Goal: Task Accomplishment & Management: Manage account settings

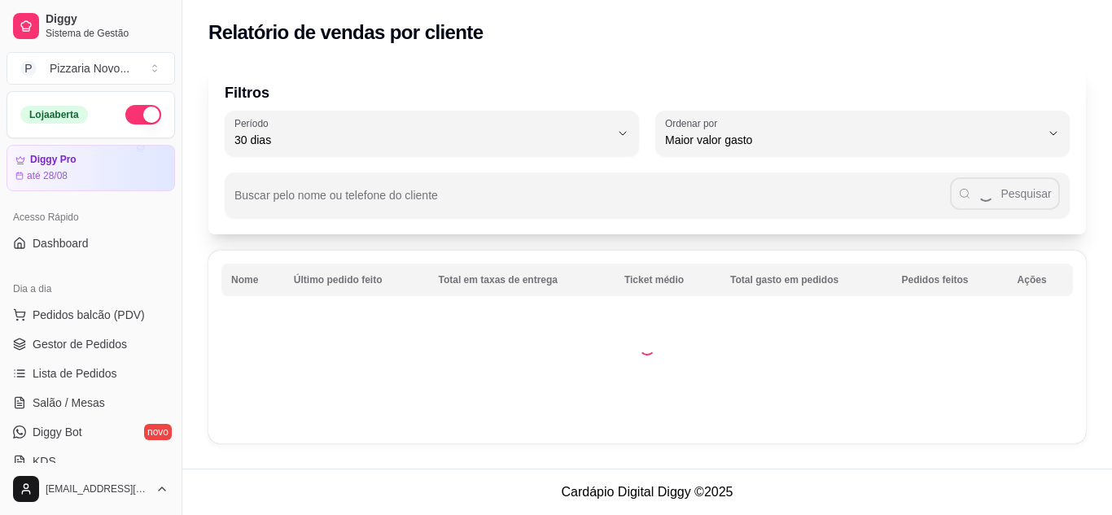
select select "30"
select select "HIGHEST_TOTAL_SPENT_WITH_ORDERS"
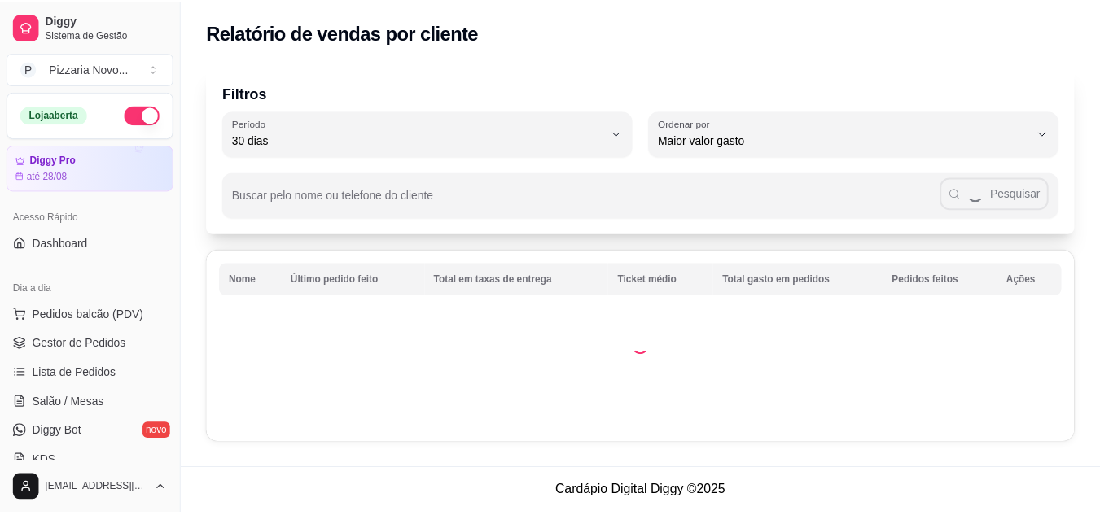
scroll to position [326, 0]
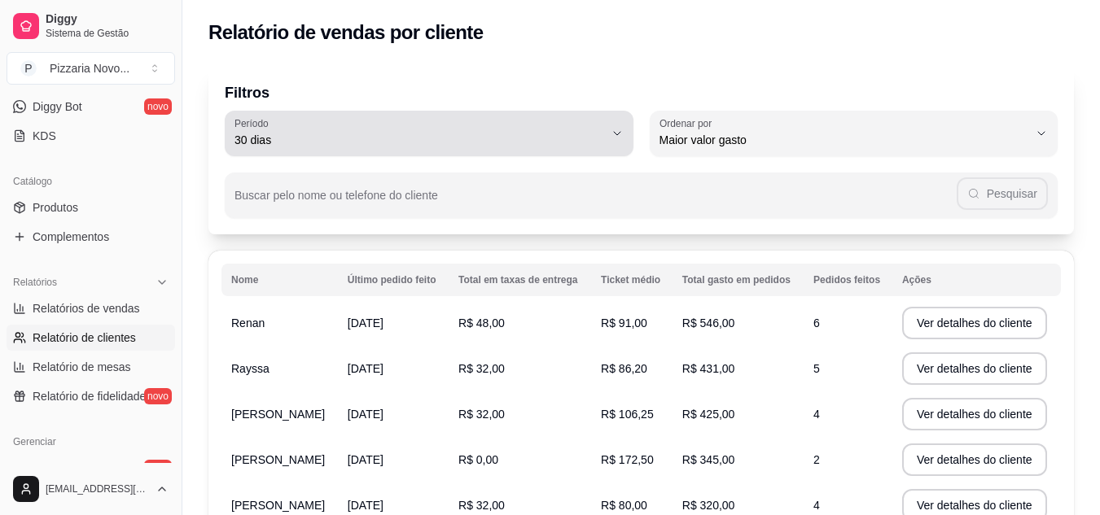
click at [489, 126] on div "30 dias" at bounding box center [419, 133] width 370 height 33
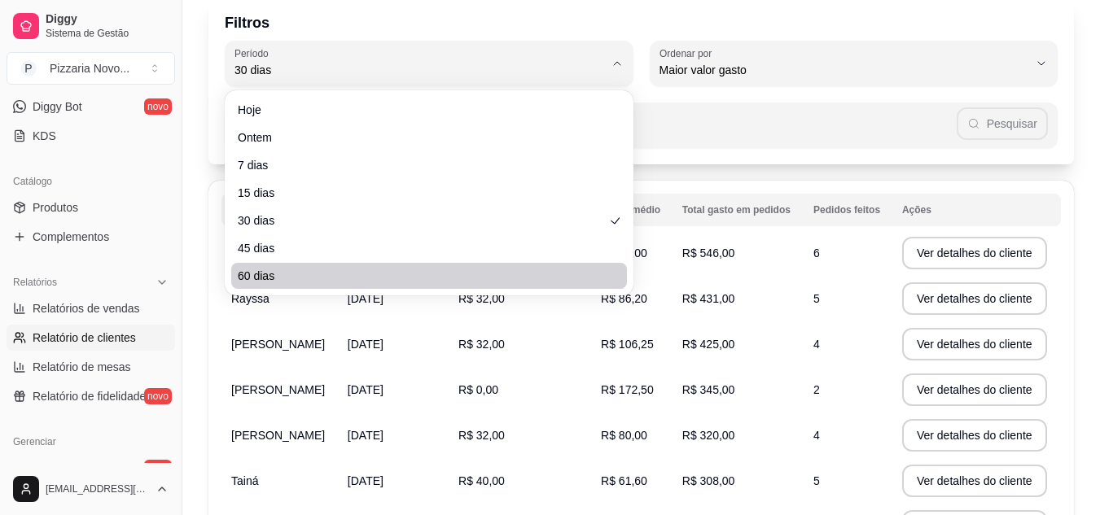
scroll to position [163, 0]
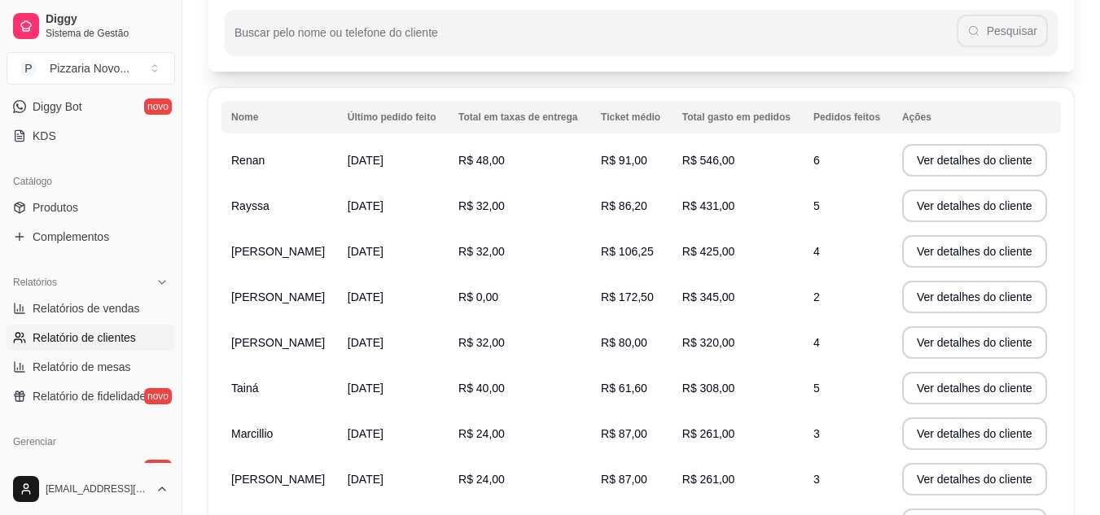
click at [611, 126] on polyline at bounding box center [606, 123] width 7 height 6
type input "0"
select select "0"
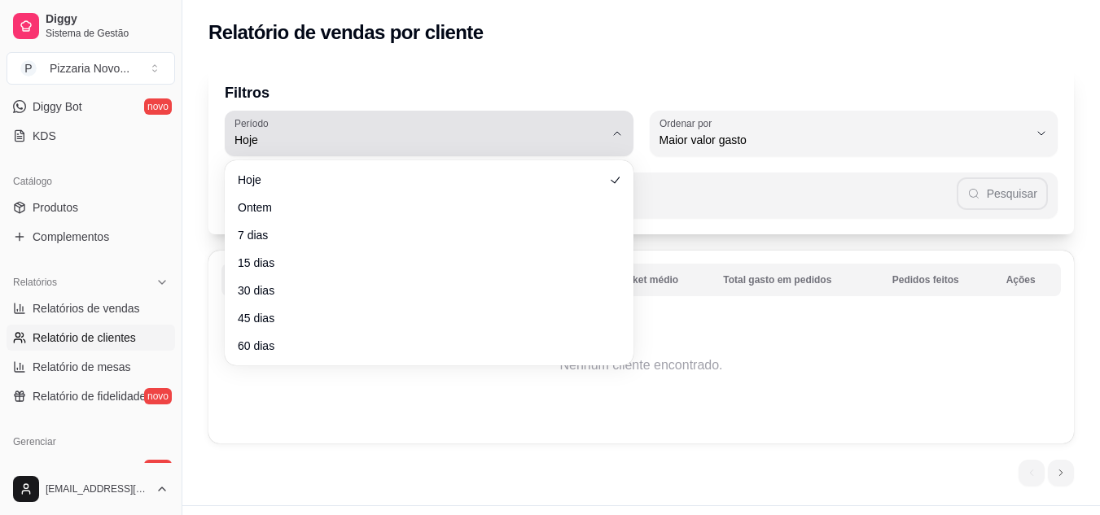
click at [617, 130] on icon "button" at bounding box center [617, 133] width 13 height 13
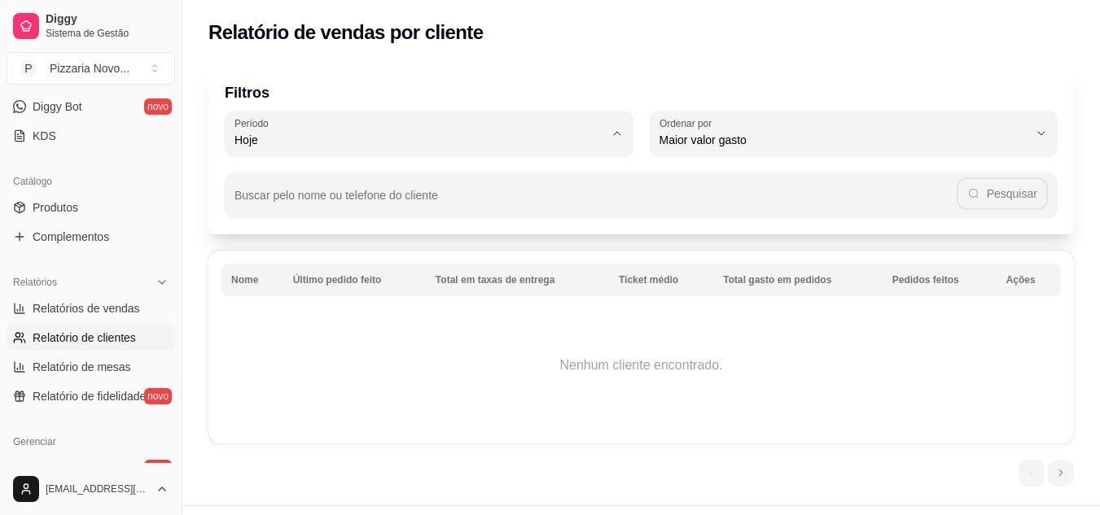
click at [367, 346] on span "60 dias" at bounding box center [421, 337] width 352 height 15
type input "60"
select select "60"
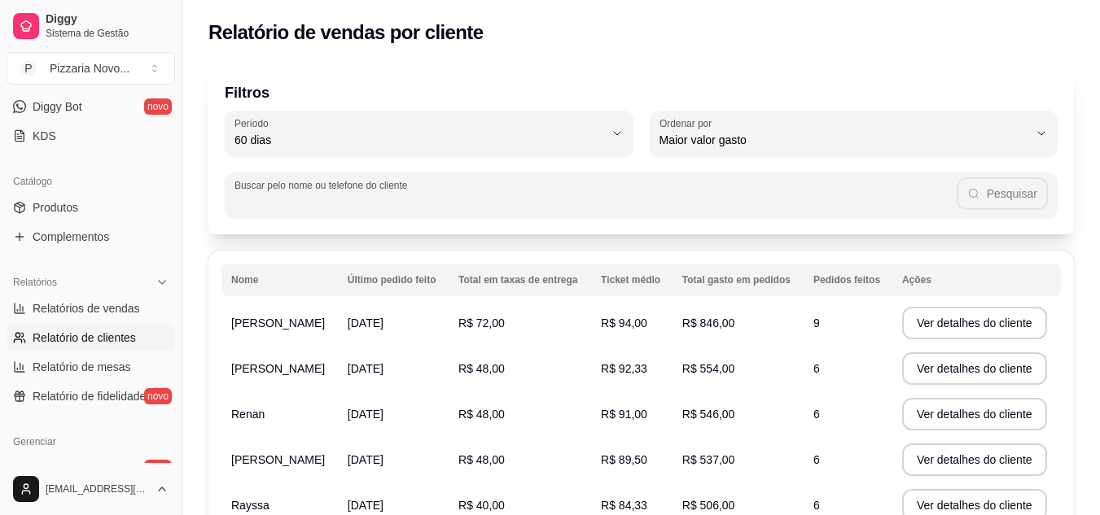
click at [274, 196] on div "Buscar pelo nome ou telefone do cliente Pesquisar" at bounding box center [641, 196] width 833 height 46
click at [980, 192] on icon "button" at bounding box center [973, 193] width 13 height 13
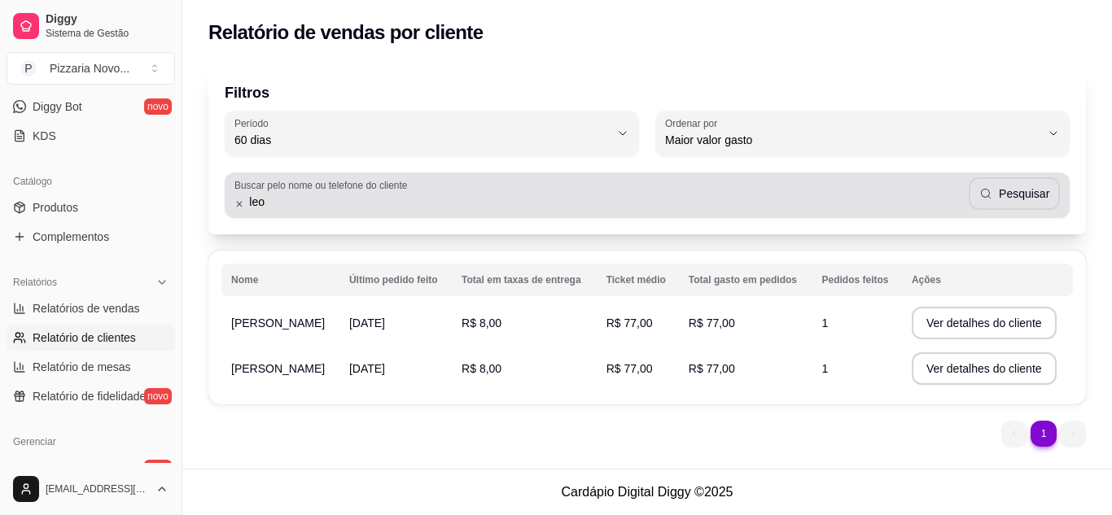
click at [308, 205] on input "leo" at bounding box center [606, 202] width 724 height 16
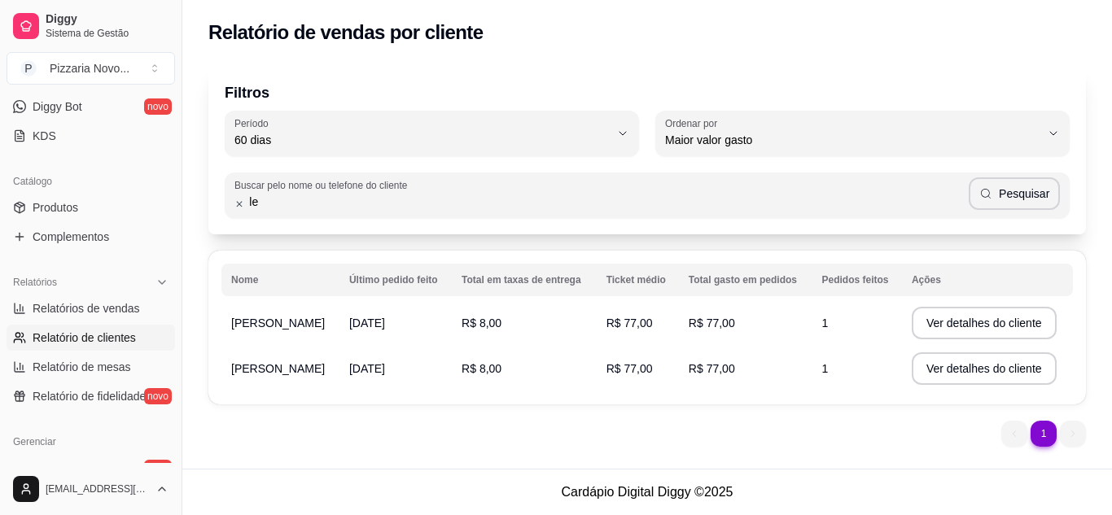
type input "l"
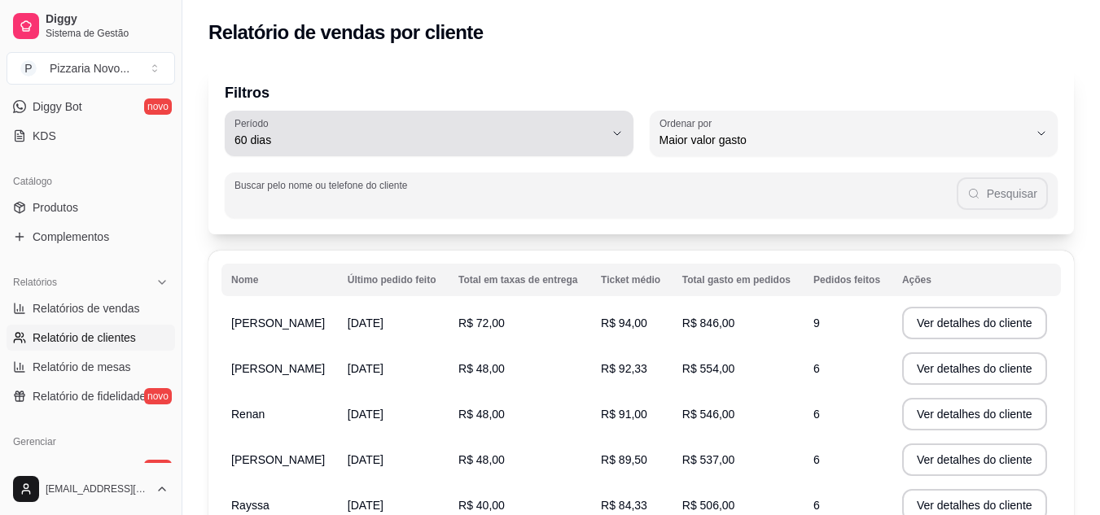
click at [579, 136] on span "60 dias" at bounding box center [419, 140] width 370 height 16
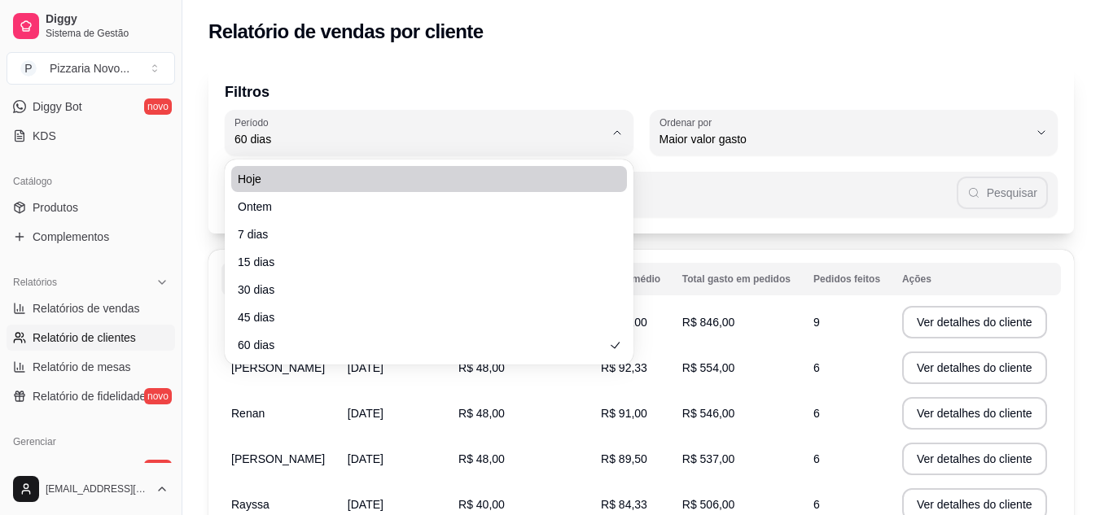
scroll to position [0, 0]
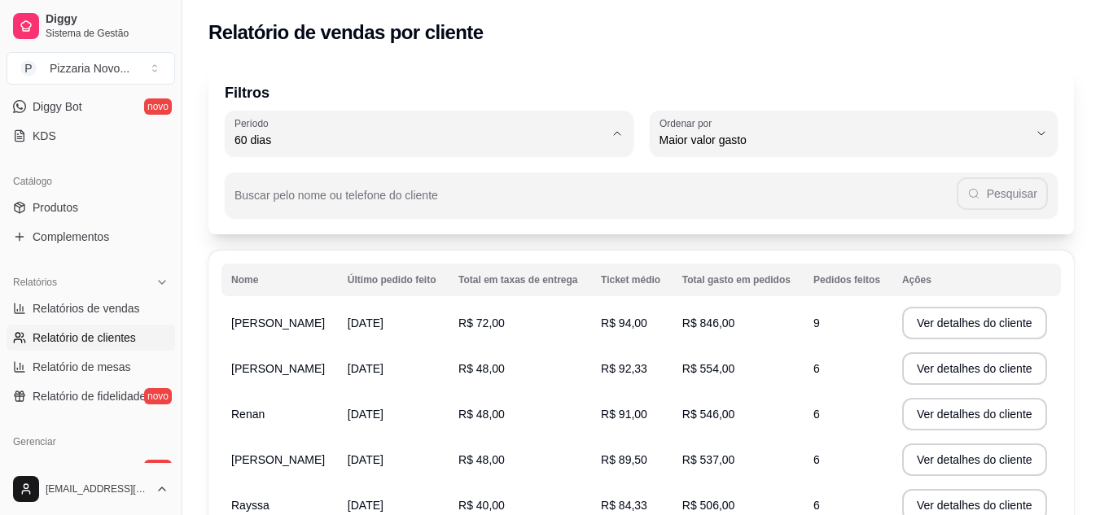
click at [611, 344] on icon at bounding box center [608, 339] width 10 height 10
type input "0"
select select "0"
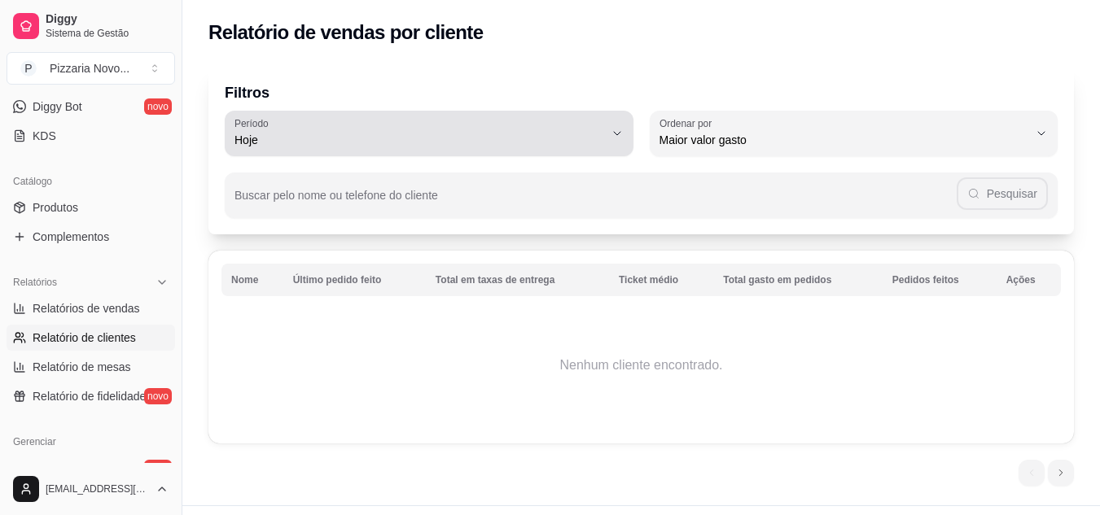
click at [330, 147] on span "Hoje" at bounding box center [419, 140] width 370 height 16
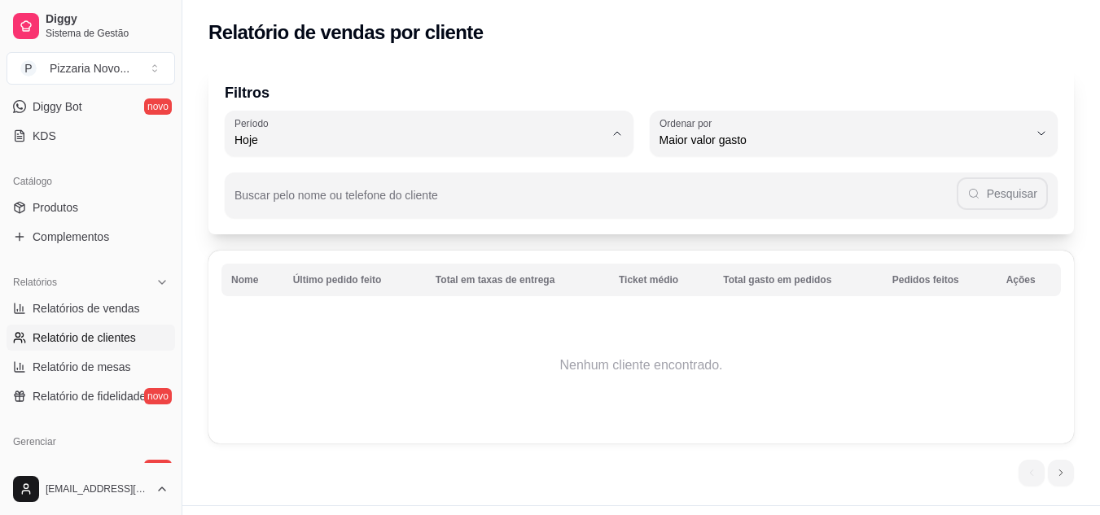
click at [319, 339] on span "60 dias" at bounding box center [421, 337] width 352 height 15
type input "60"
select select "60"
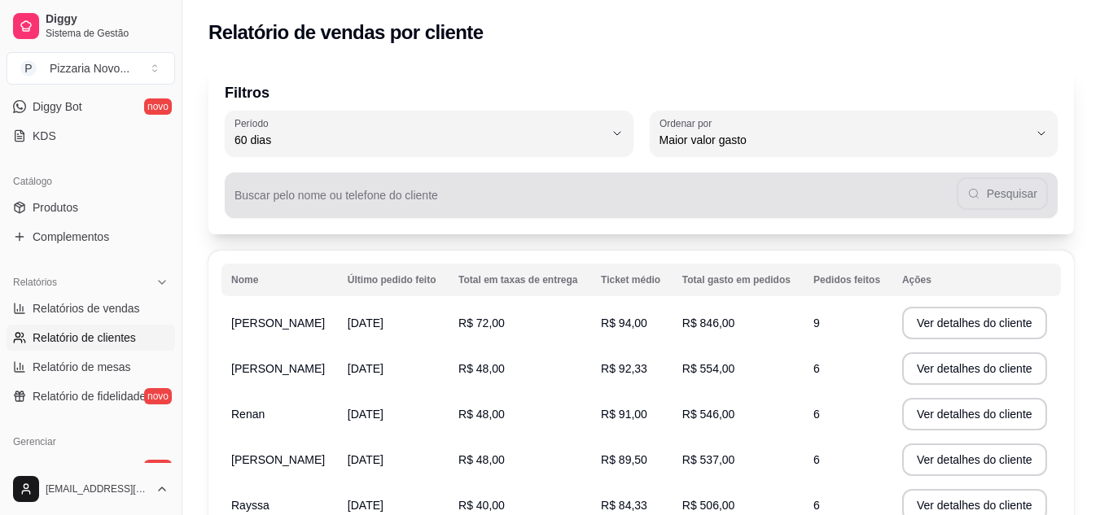
click at [300, 203] on input "Buscar pelo nome ou telefone do cliente" at bounding box center [595, 202] width 722 height 16
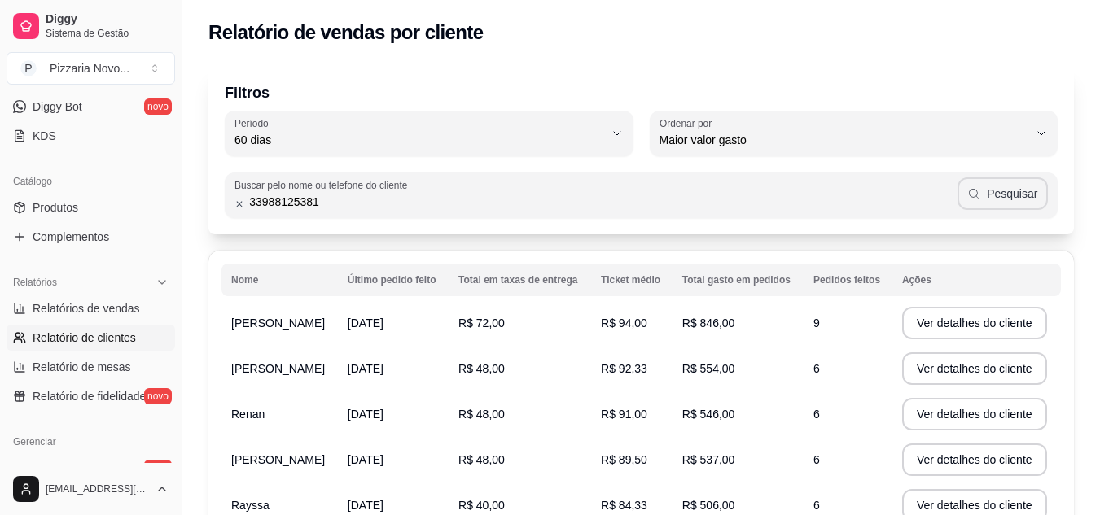
type input "33988125381"
click at [1018, 195] on button "Pesquisar" at bounding box center [1002, 193] width 90 height 33
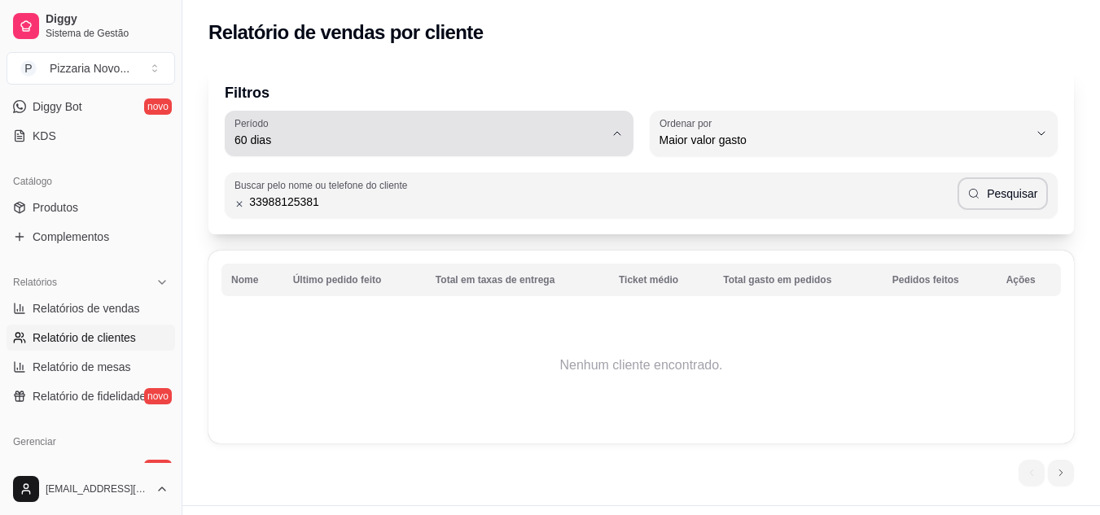
click at [372, 145] on span "60 dias" at bounding box center [419, 140] width 370 height 16
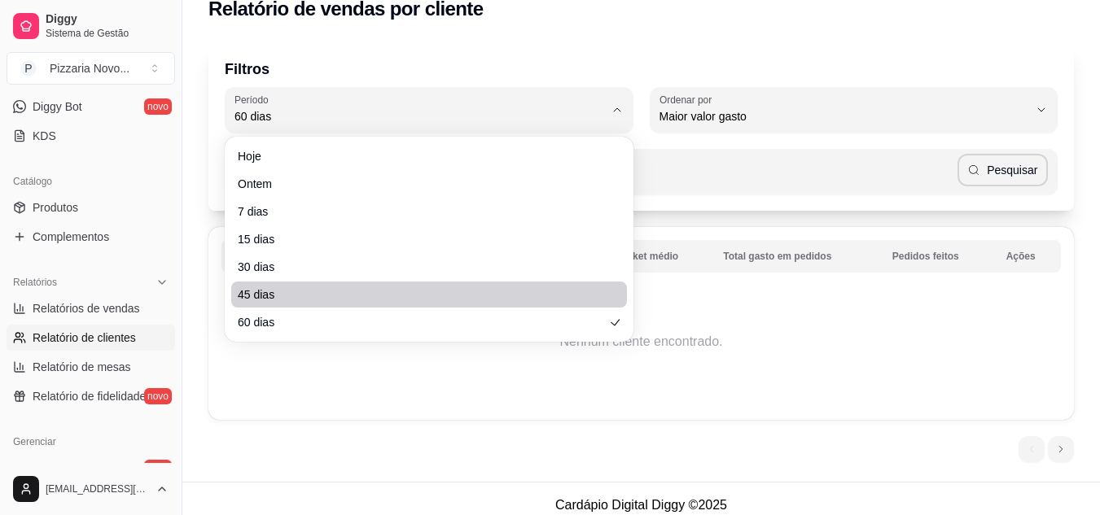
scroll to position [37, 0]
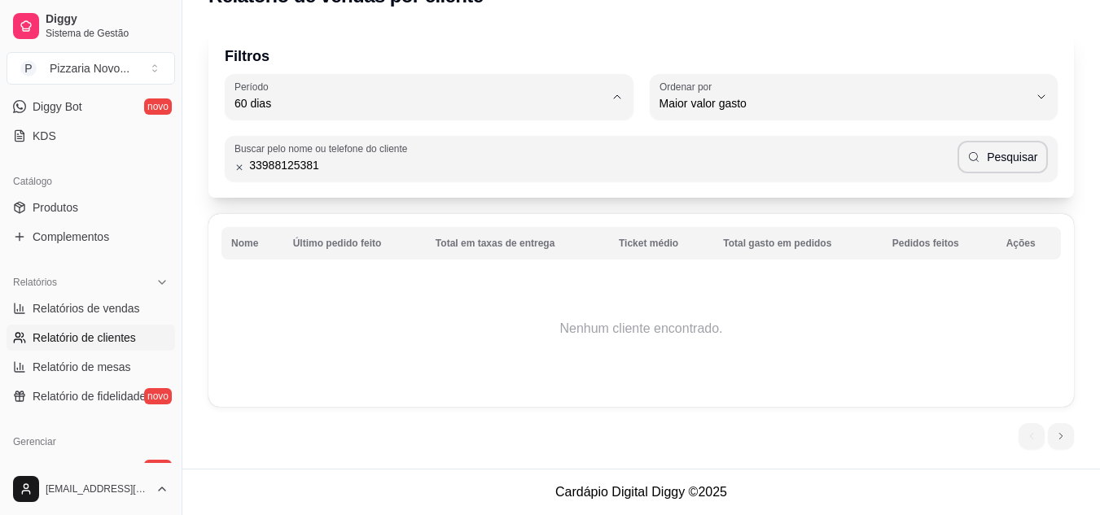
click at [733, 314] on td "Nenhum cliente encontrado." at bounding box center [640, 329] width 839 height 130
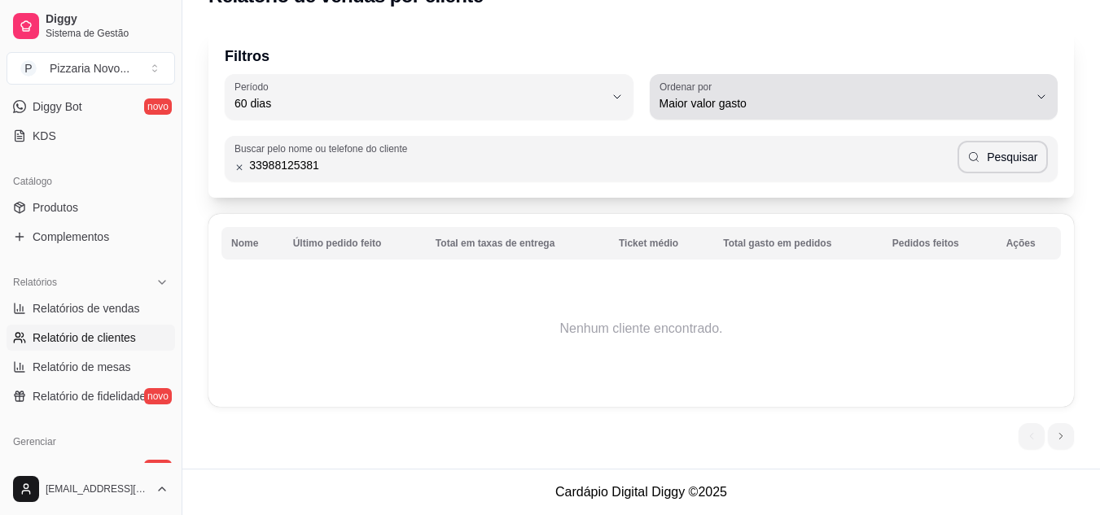
click at [1048, 95] on button "Ordenar por Maior valor gasto" at bounding box center [854, 97] width 409 height 46
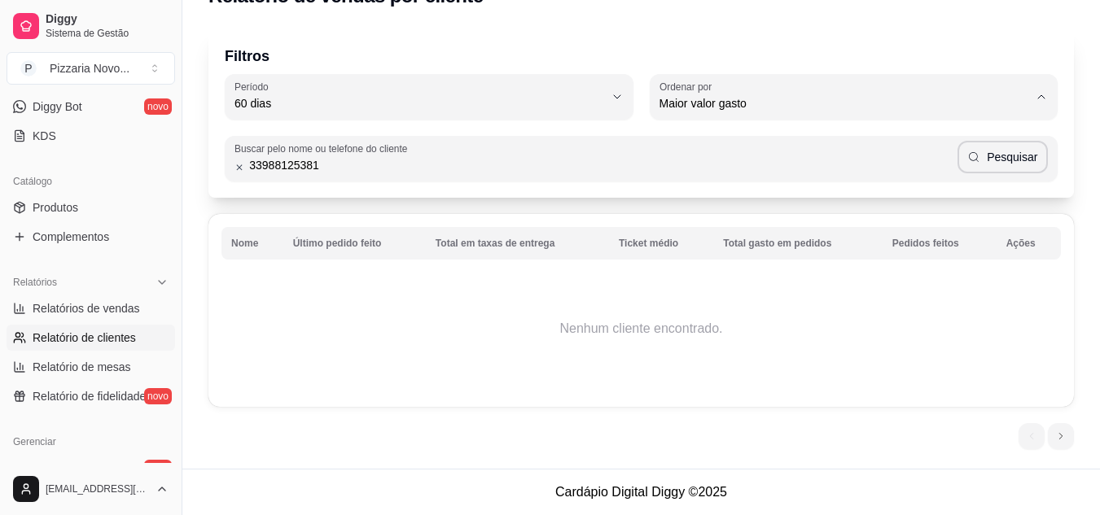
click at [823, 230] on span "Último pedido feito" at bounding box center [846, 221] width 352 height 15
type input "LAST_ORDER_MADE_AT"
select select "LAST_ORDER_MADE_AT"
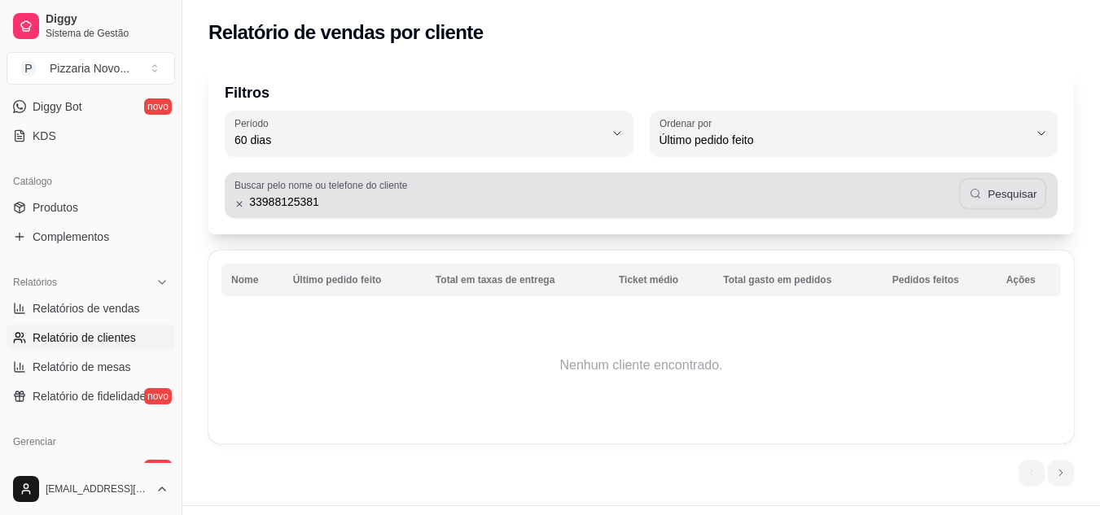
click at [973, 189] on icon "button" at bounding box center [974, 193] width 13 height 13
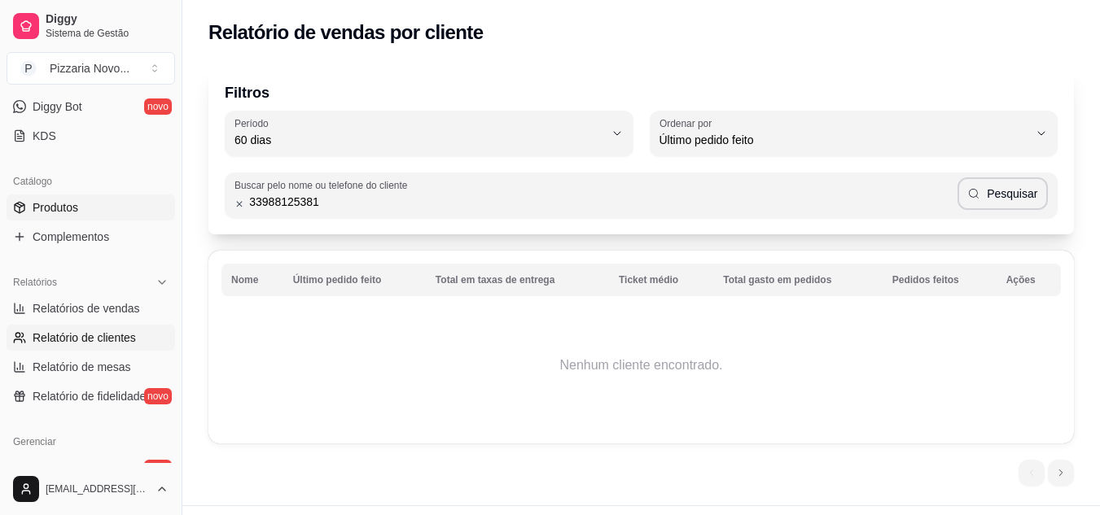
click at [66, 204] on span "Produtos" at bounding box center [56, 207] width 46 height 16
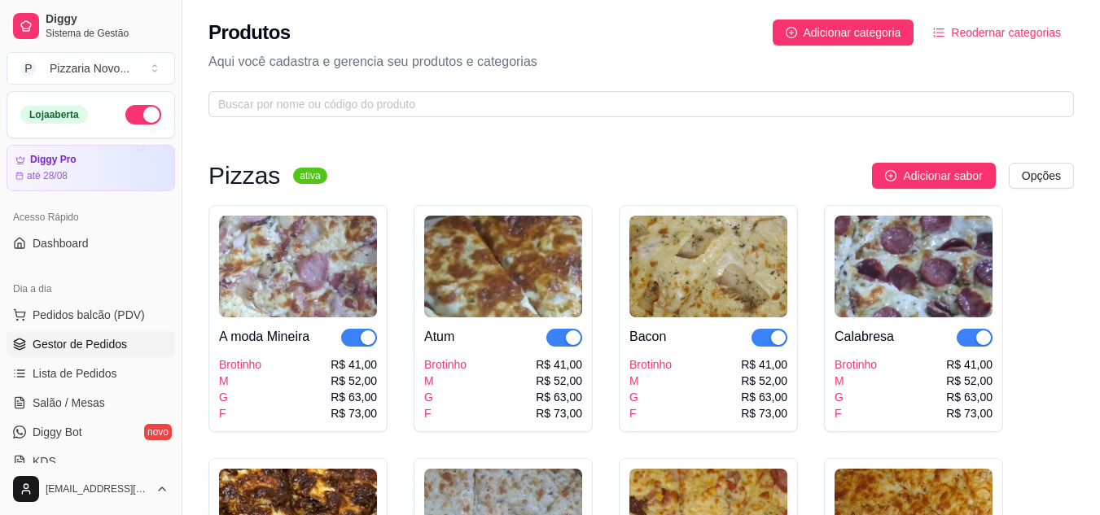
click at [117, 339] on span "Gestor de Pedidos" at bounding box center [80, 344] width 94 height 16
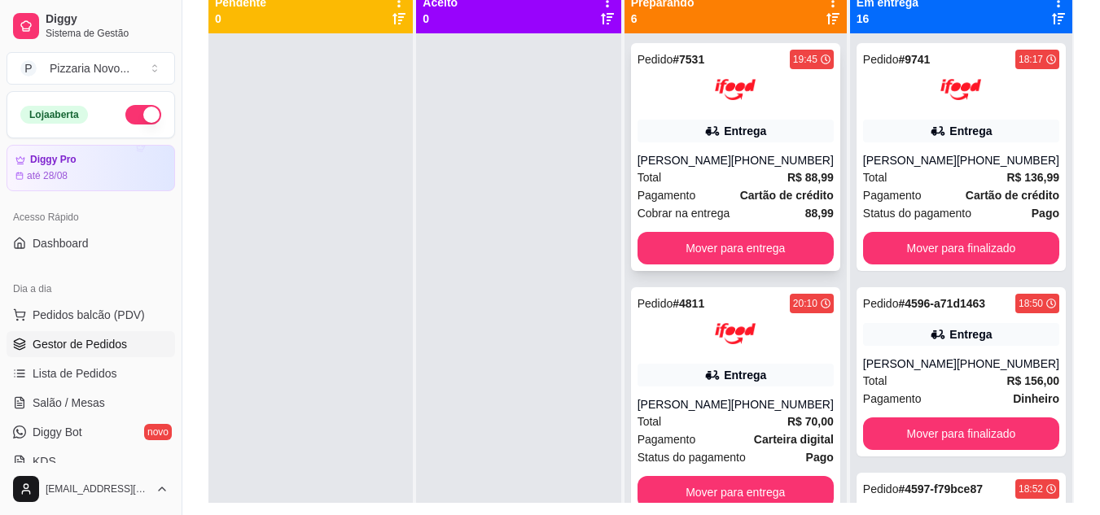
scroll to position [81, 0]
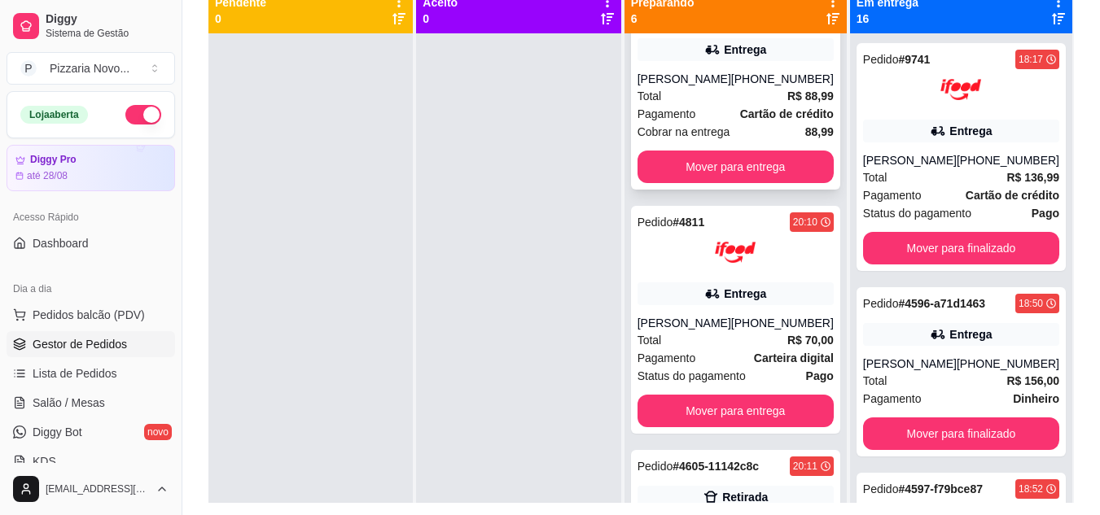
click at [706, 123] on div "Pagamento Cartão de crédito" at bounding box center [735, 114] width 196 height 18
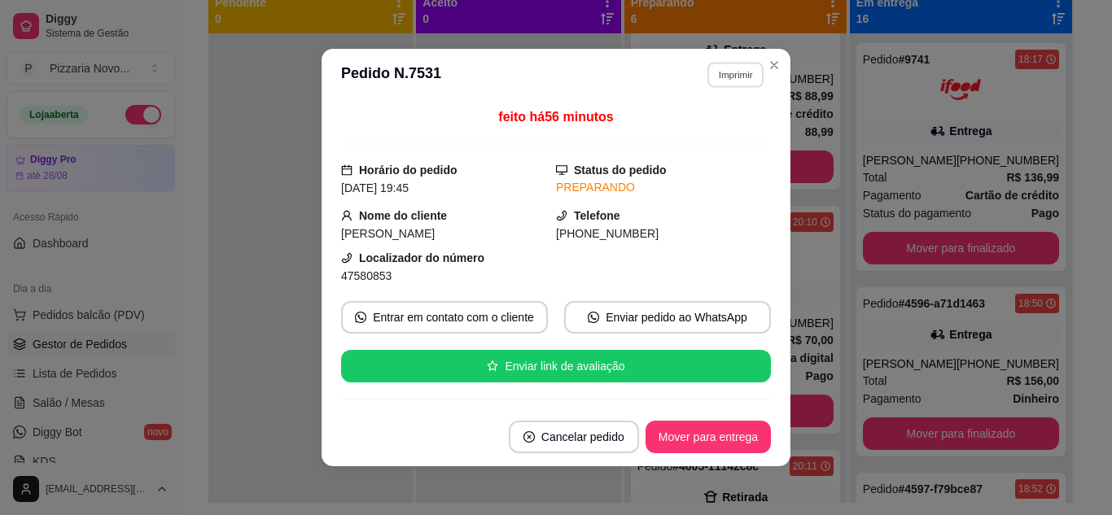
click at [735, 74] on button "Imprimir" at bounding box center [735, 74] width 56 height 25
click at [722, 136] on button "IMPRESSORA" at bounding box center [700, 132] width 118 height 26
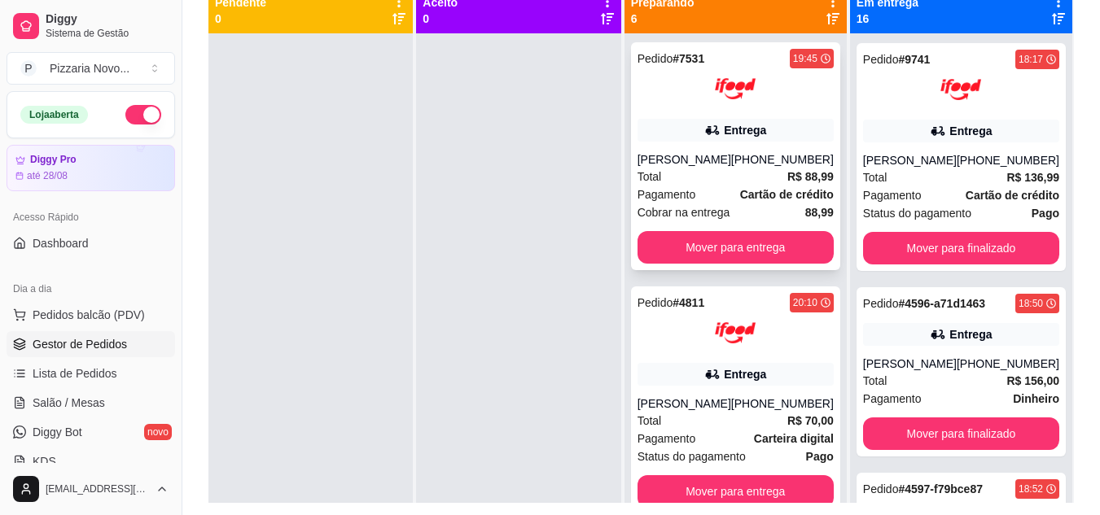
scroll to position [0, 0]
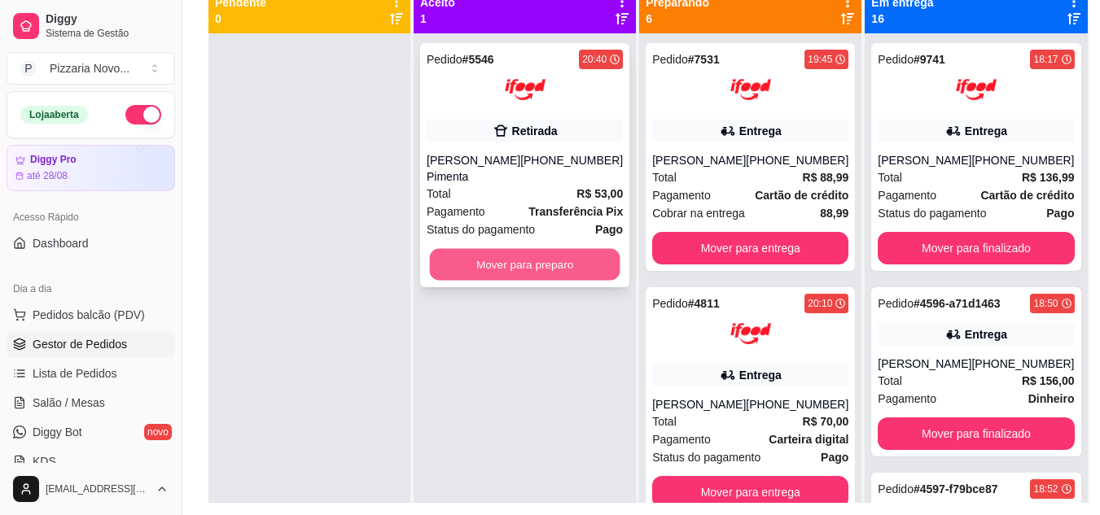
click at [529, 258] on button "Mover para preparo" at bounding box center [525, 265] width 190 height 32
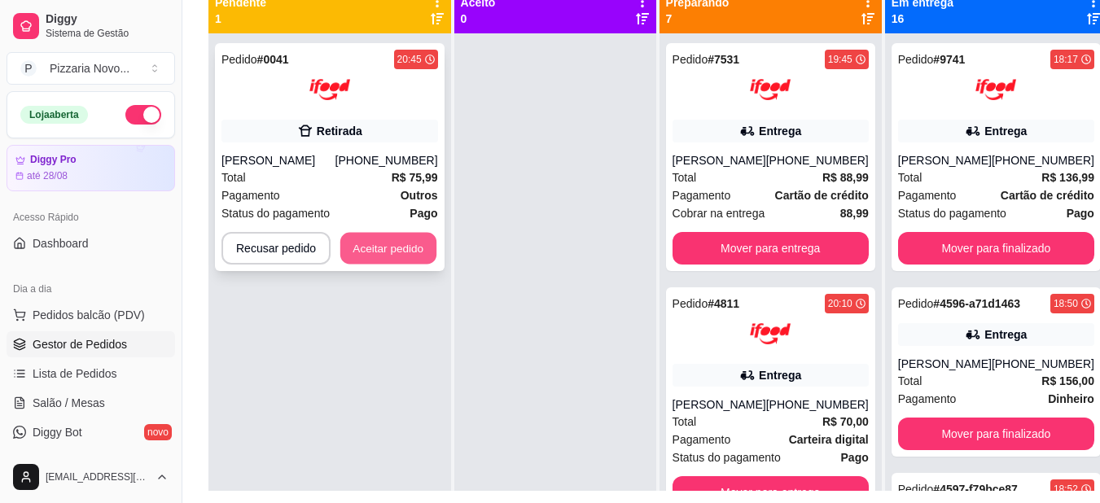
click at [372, 243] on button "Aceitar pedido" at bounding box center [388, 249] width 96 height 32
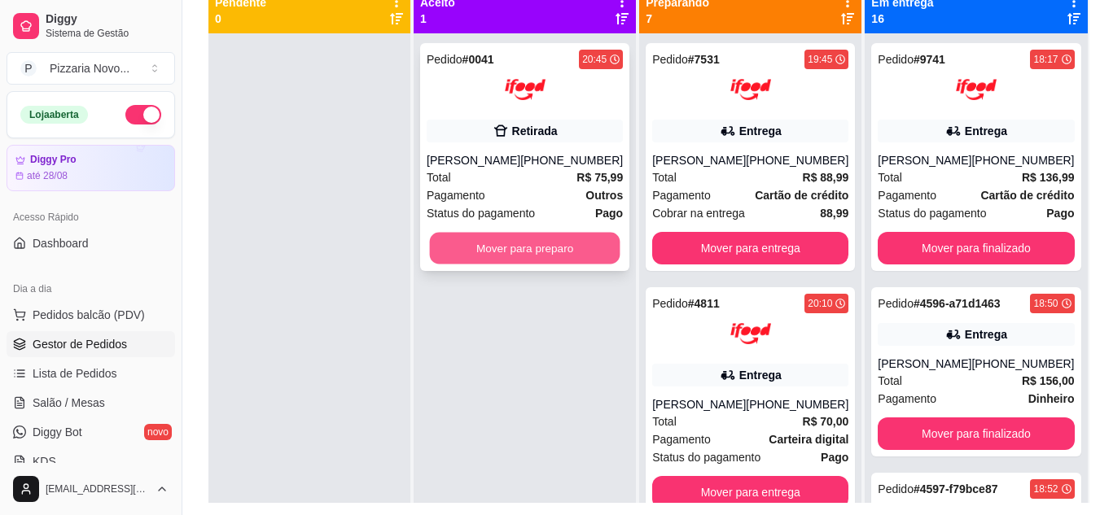
click at [519, 255] on button "Mover para preparo" at bounding box center [525, 249] width 190 height 32
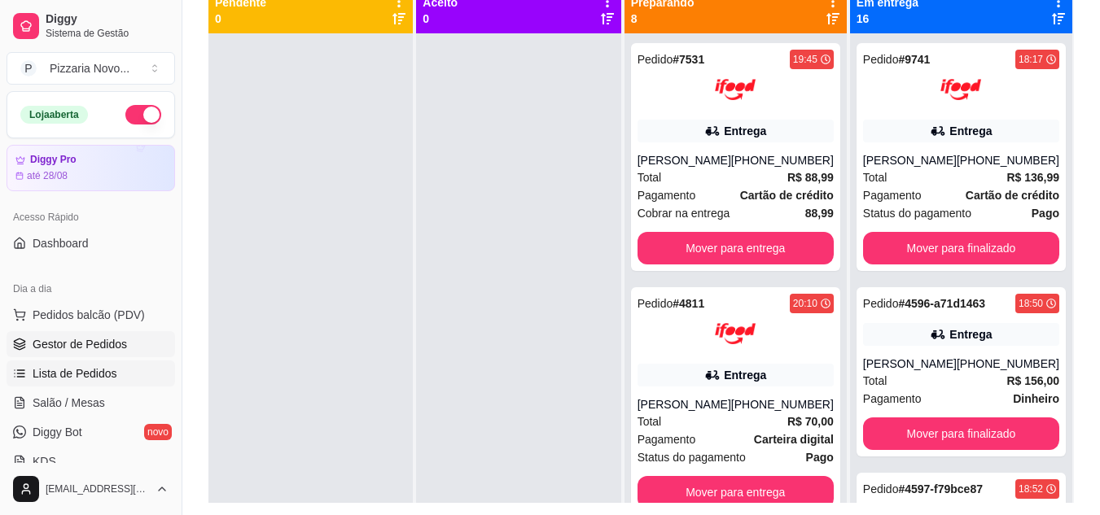
scroll to position [81, 0]
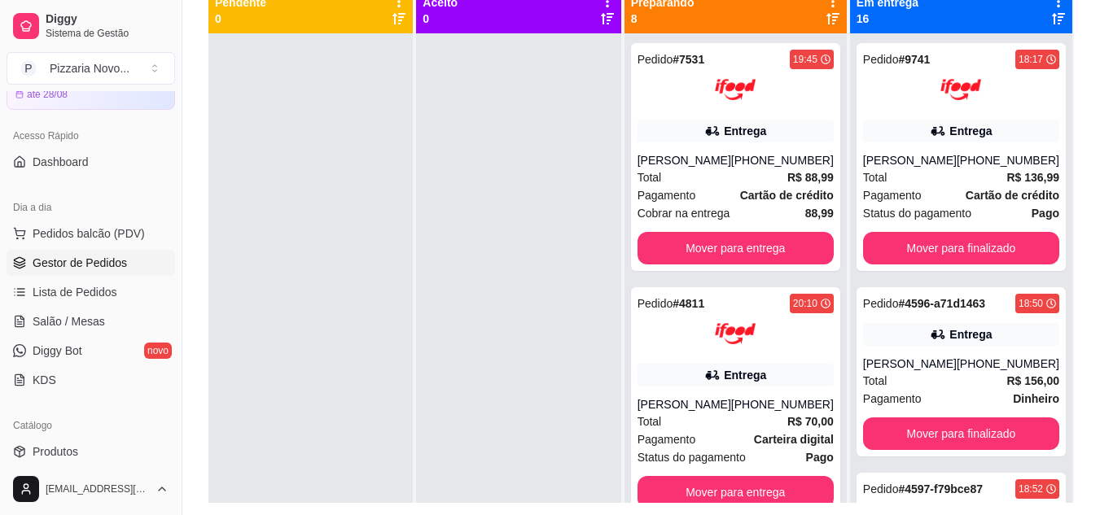
click at [93, 258] on span "Gestor de Pedidos" at bounding box center [80, 263] width 94 height 16
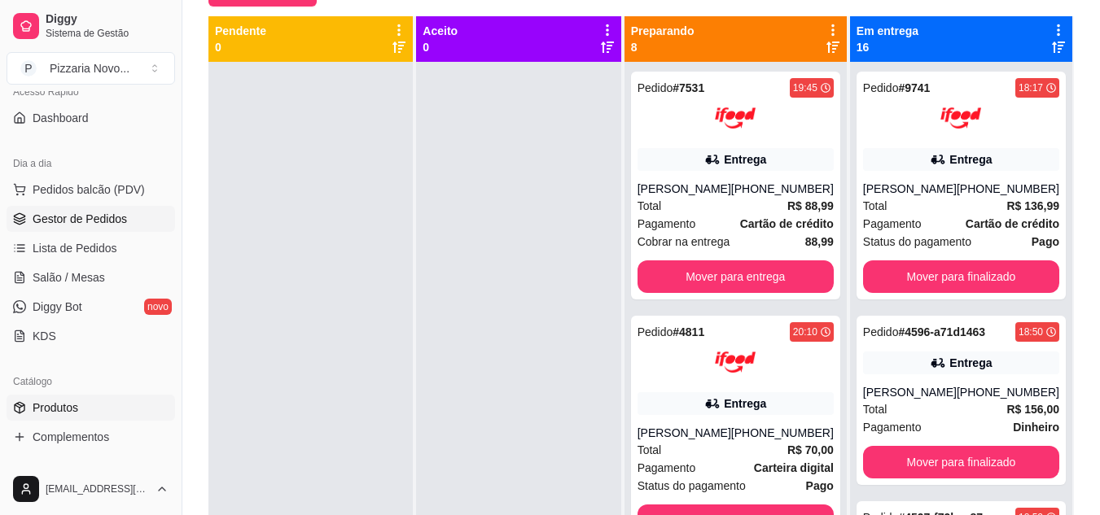
scroll to position [163, 0]
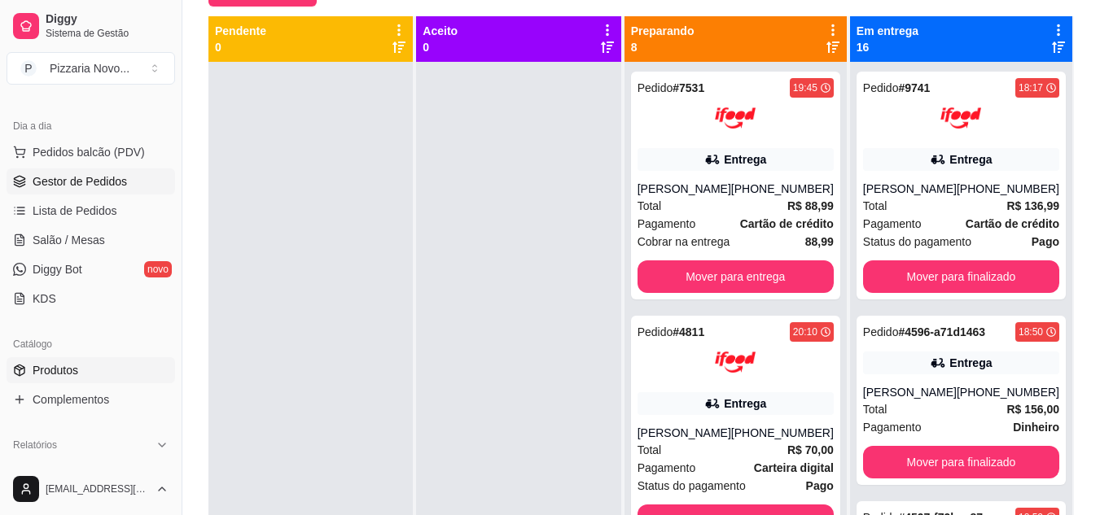
click at [94, 375] on link "Produtos" at bounding box center [91, 370] width 168 height 26
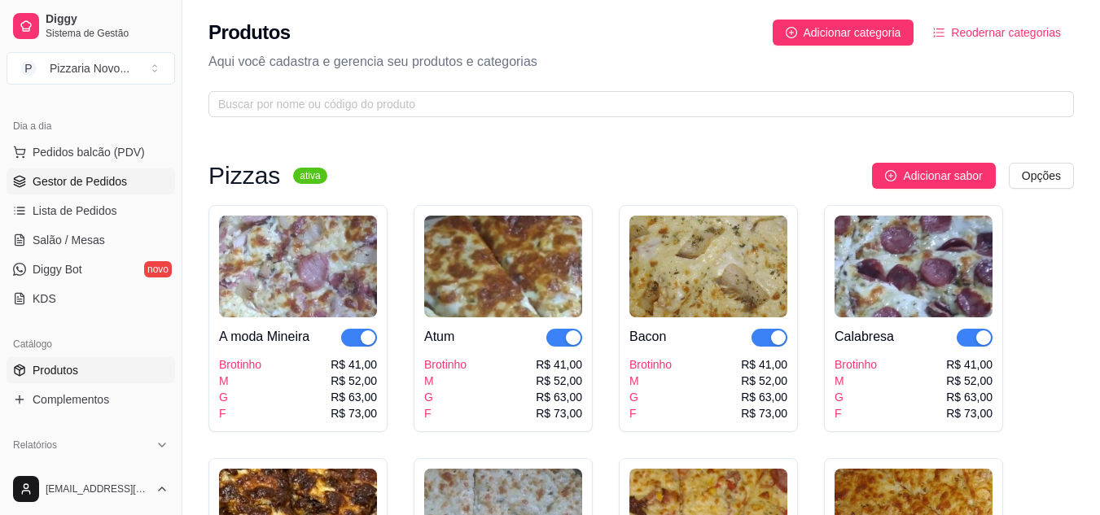
click at [95, 176] on span "Gestor de Pedidos" at bounding box center [80, 181] width 94 height 16
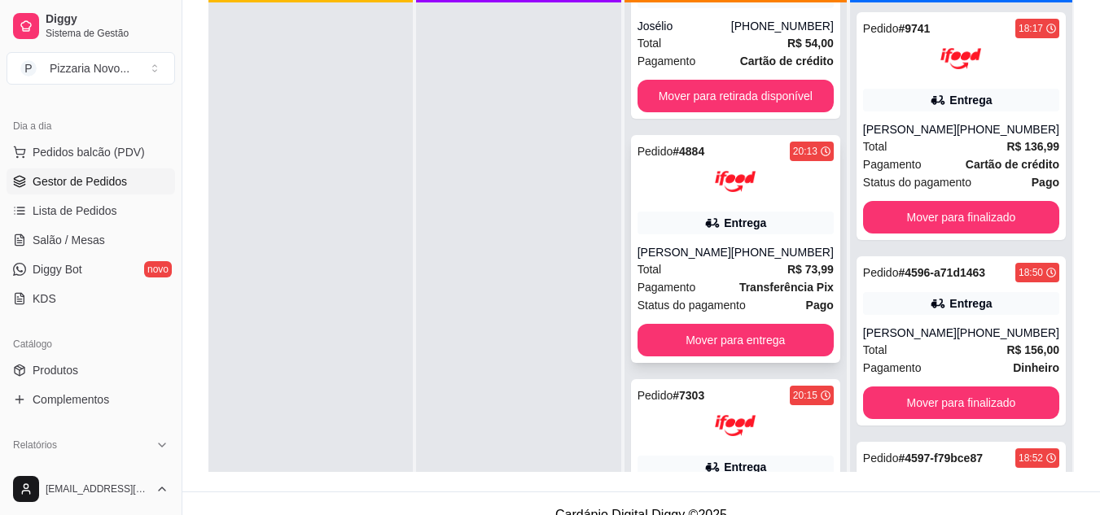
scroll to position [735, 0]
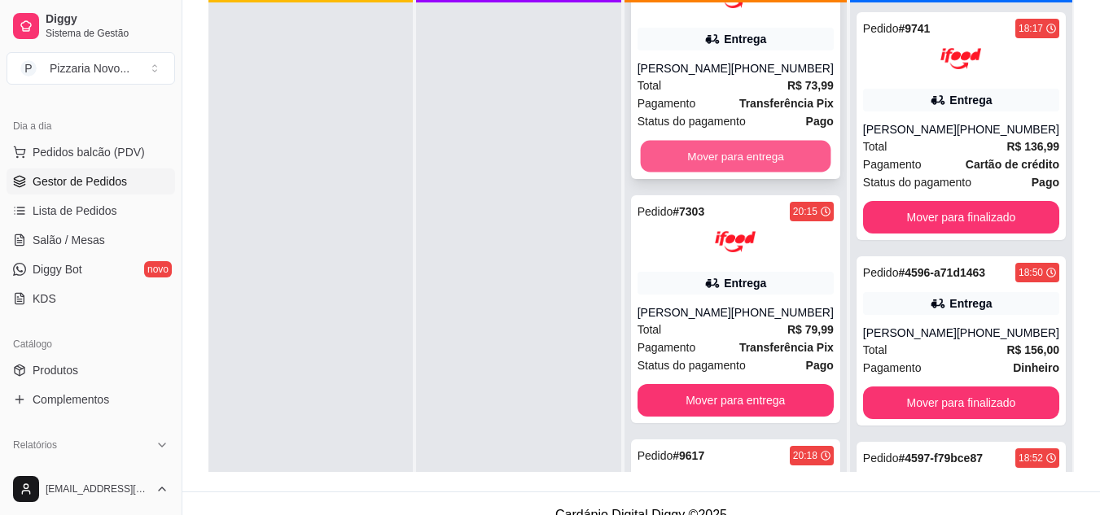
click at [767, 173] on button "Mover para entrega" at bounding box center [735, 157] width 190 height 32
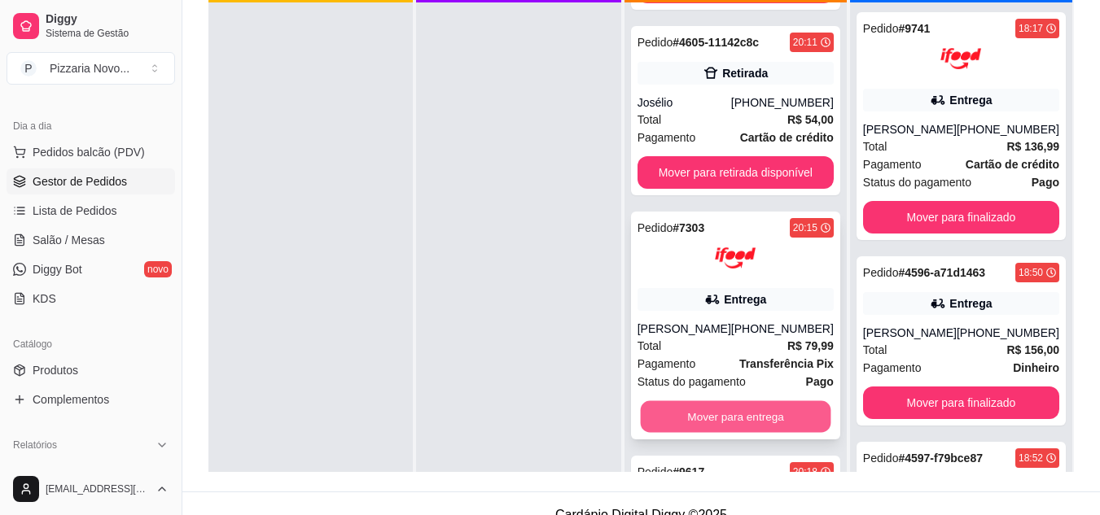
click at [729, 433] on button "Mover para entrega" at bounding box center [735, 417] width 190 height 32
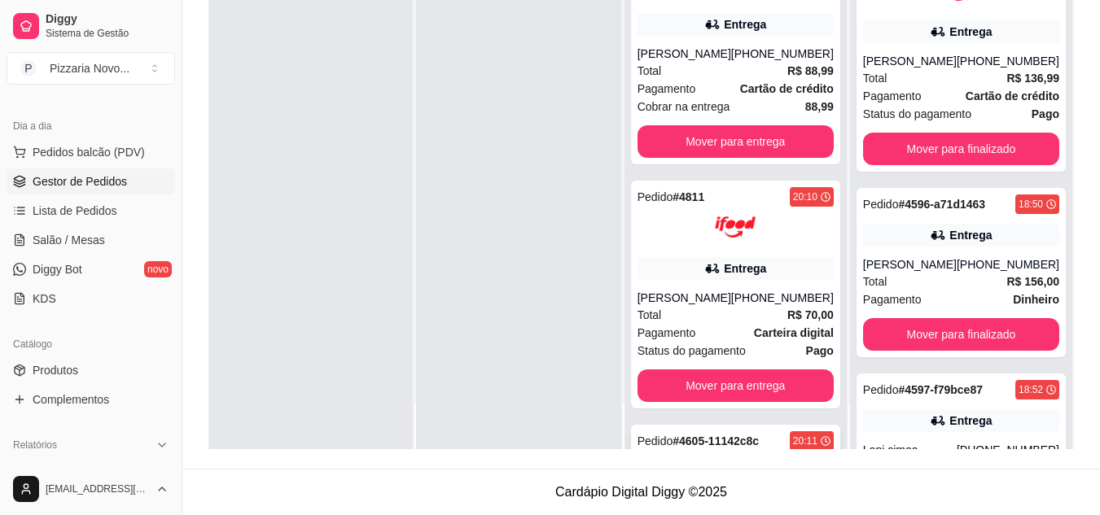
scroll to position [0, 0]
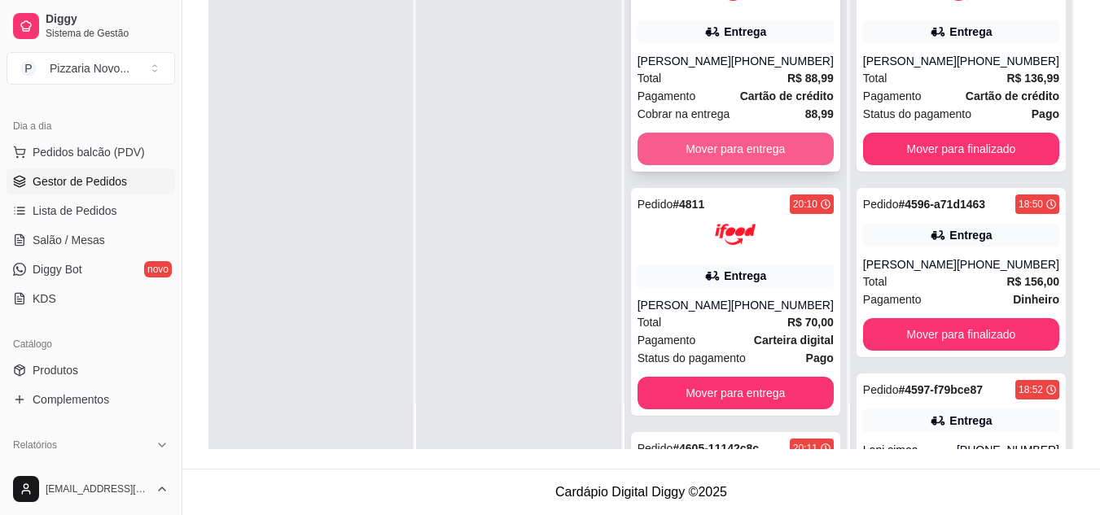
click at [773, 159] on button "Mover para entrega" at bounding box center [735, 149] width 196 height 33
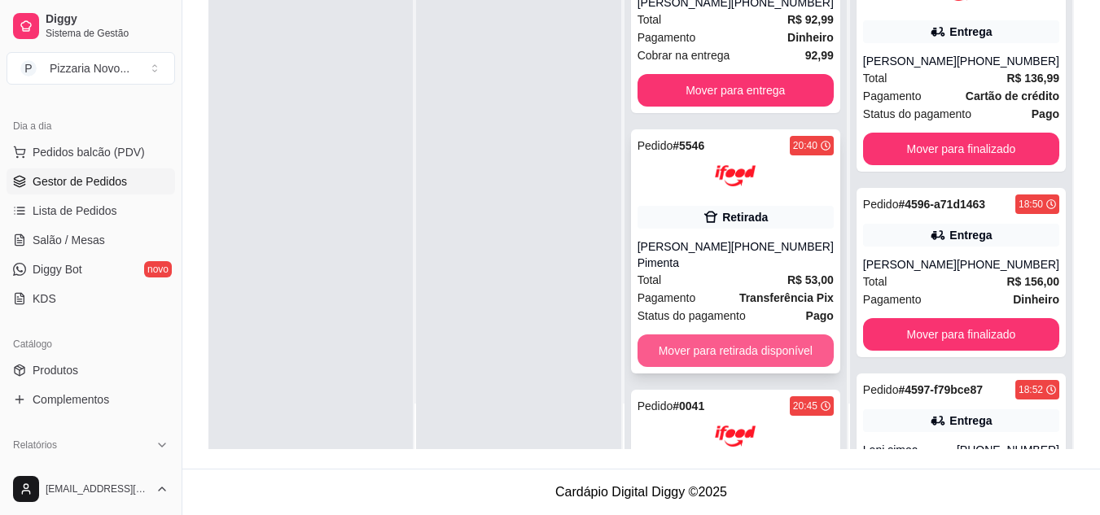
scroll to position [651, 0]
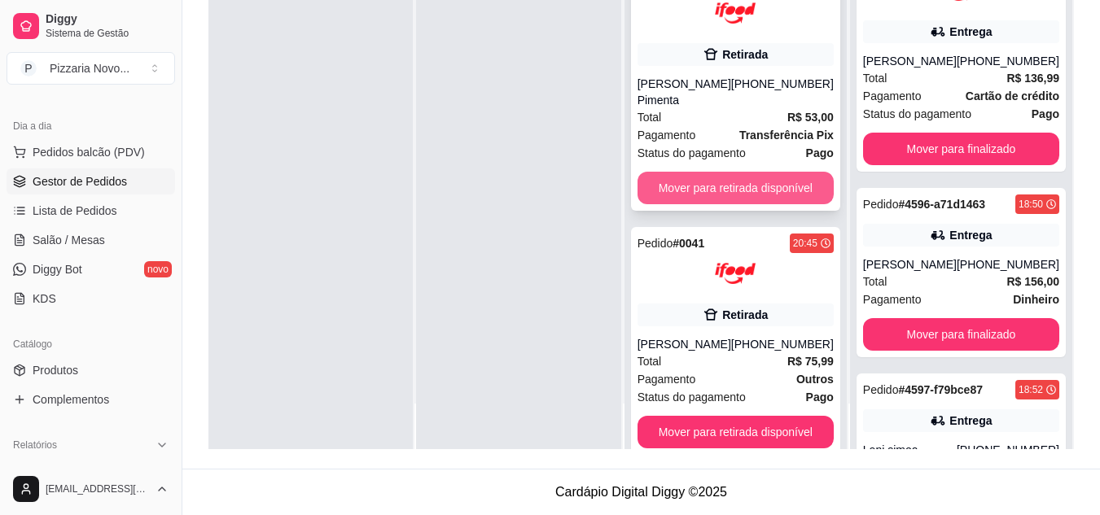
click at [746, 185] on button "Mover para retirada disponível" at bounding box center [735, 188] width 196 height 33
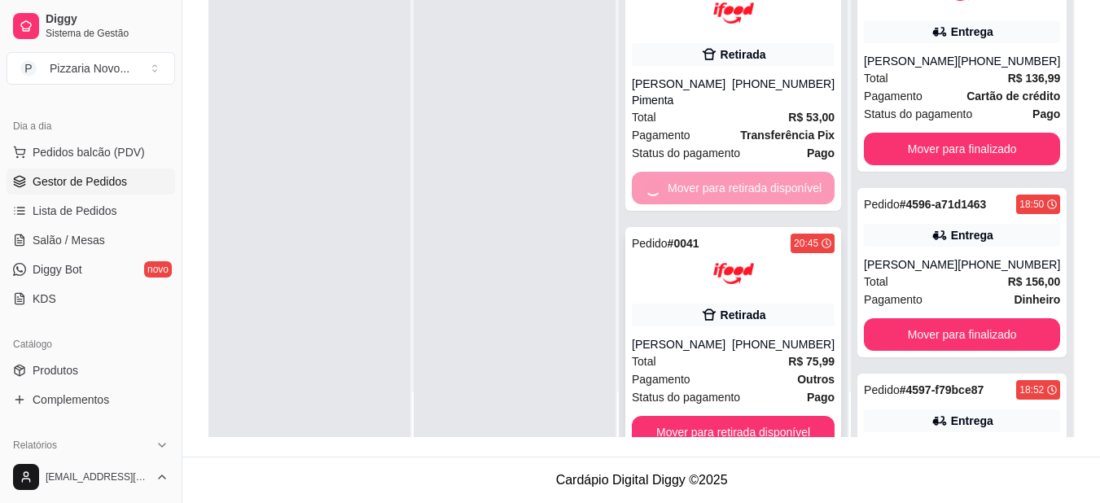
scroll to position [435, 0]
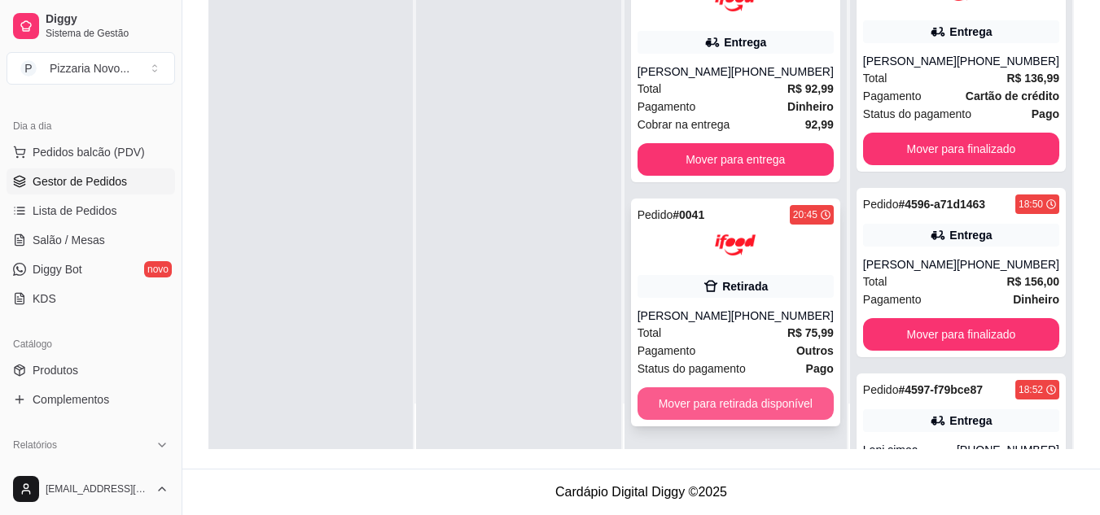
click at [727, 400] on button "Mover para retirada disponível" at bounding box center [735, 403] width 196 height 33
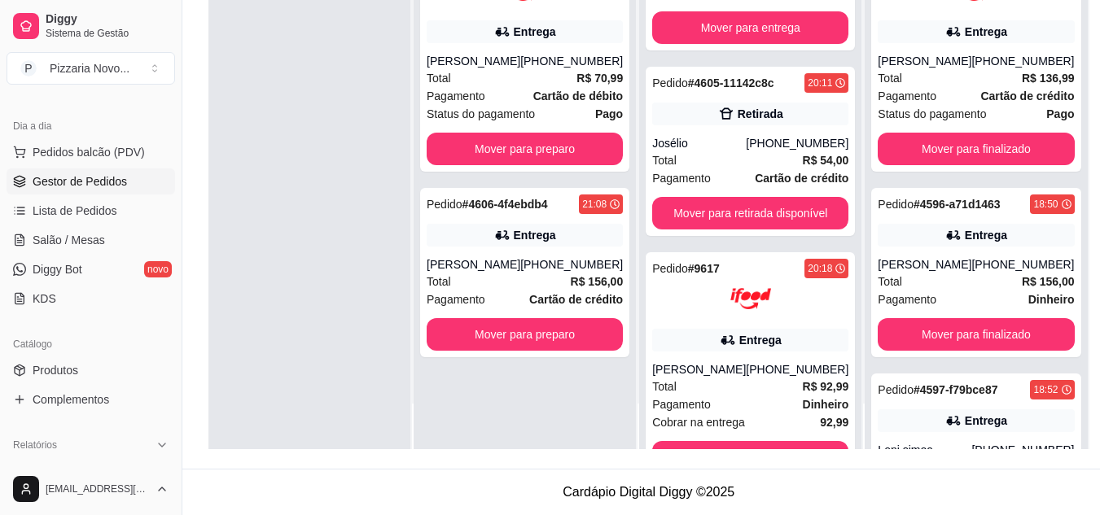
scroll to position [94, 0]
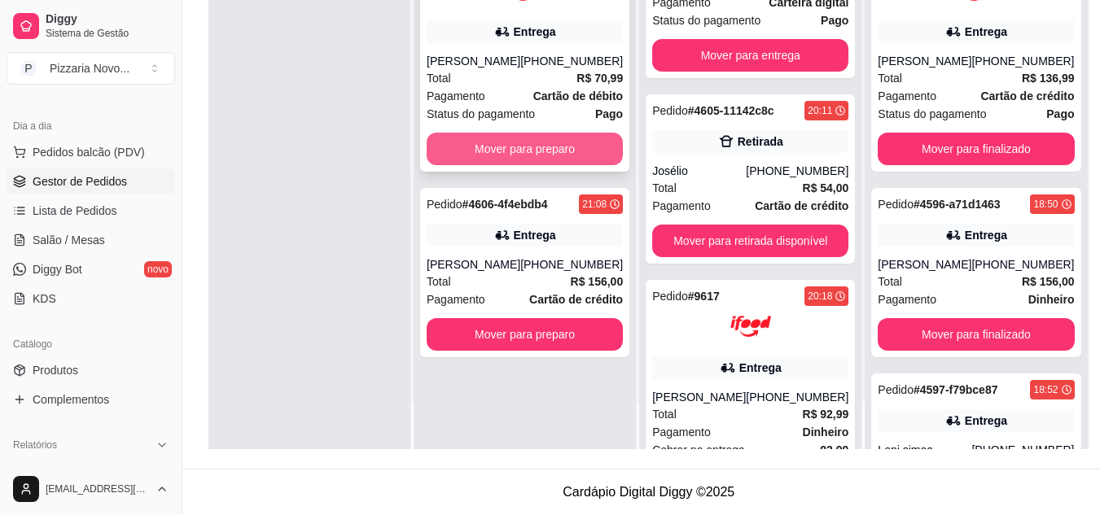
click at [524, 153] on button "Mover para preparo" at bounding box center [525, 149] width 196 height 33
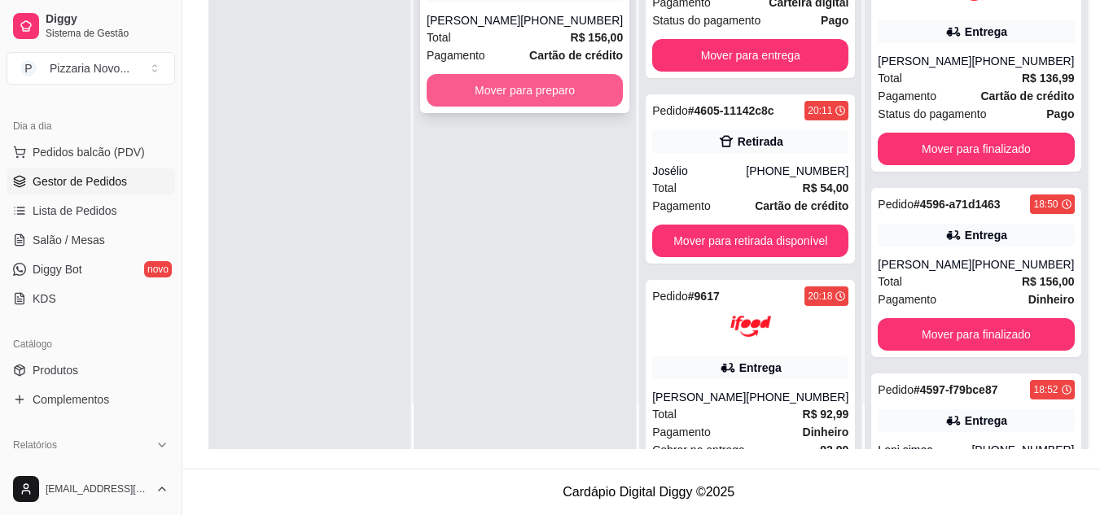
click at [547, 101] on button "Mover para preparo" at bounding box center [525, 90] width 196 height 33
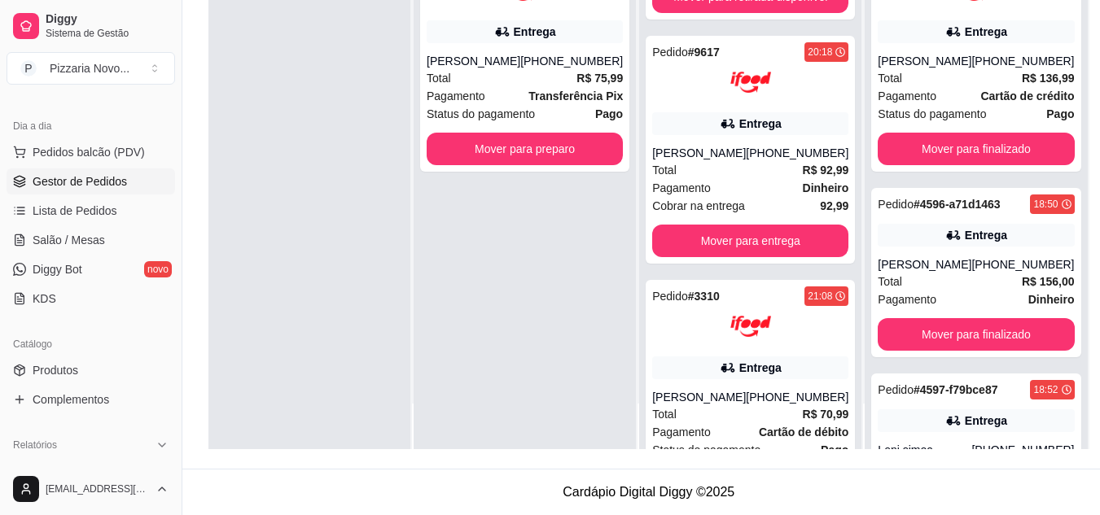
scroll to position [0, 0]
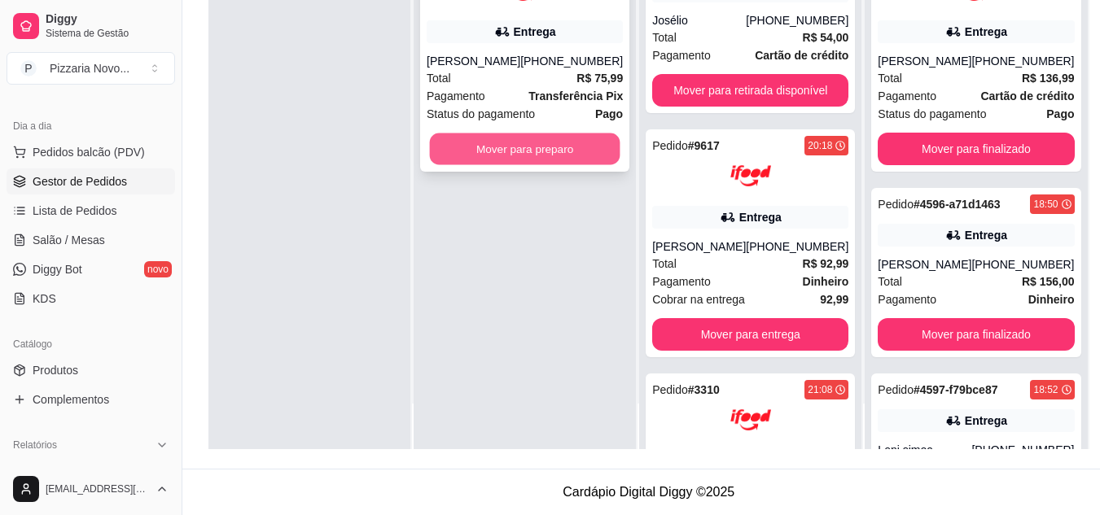
click at [488, 155] on button "Mover para preparo" at bounding box center [525, 149] width 190 height 32
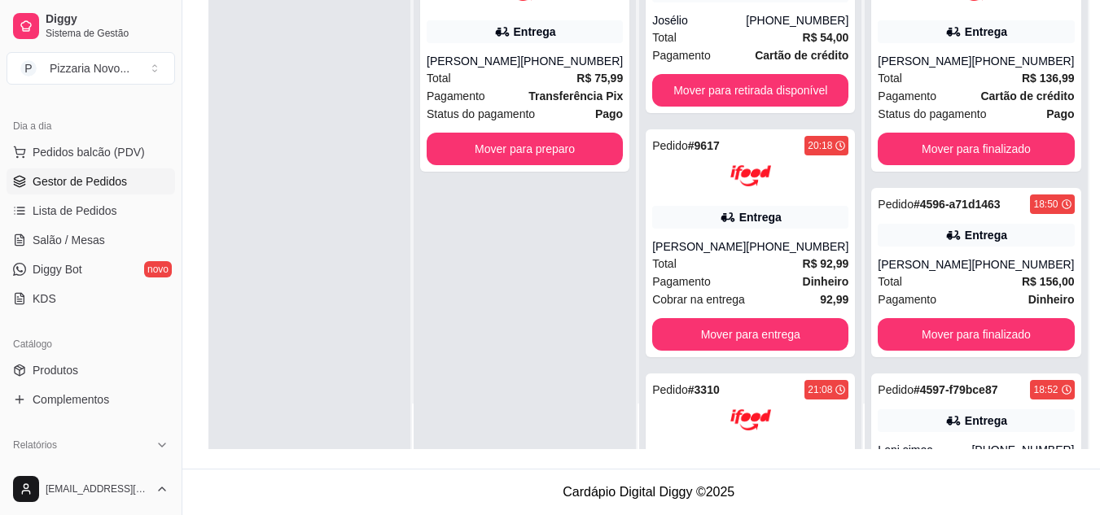
click at [83, 182] on span "Gestor de Pedidos" at bounding box center [80, 181] width 94 height 16
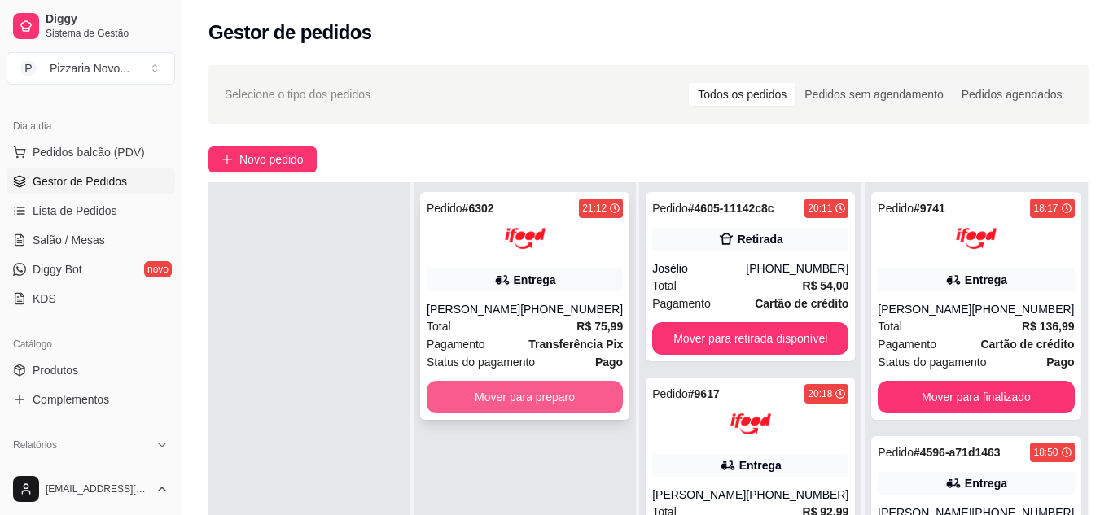
click at [506, 396] on button "Mover para preparo" at bounding box center [525, 397] width 196 height 33
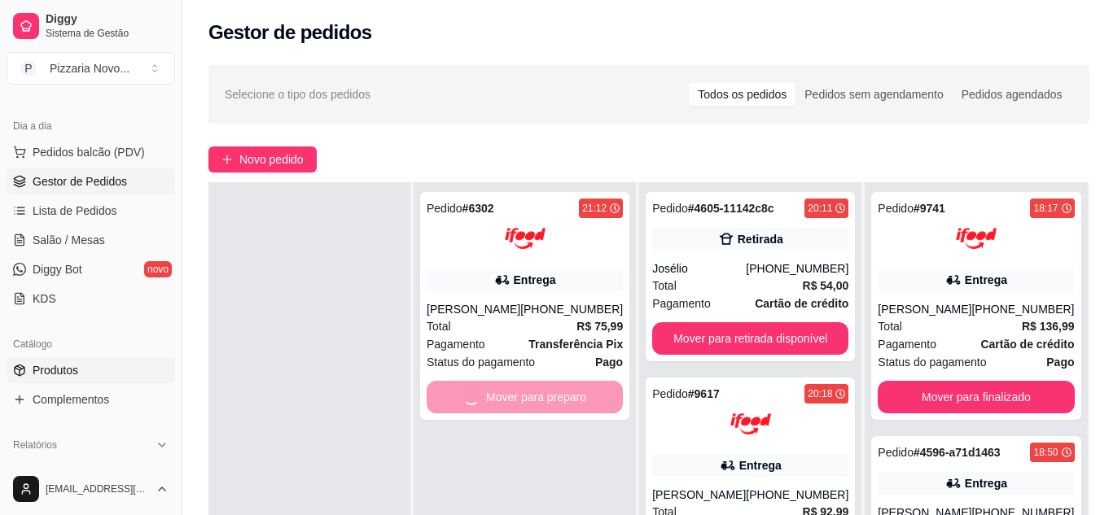
click at [93, 371] on link "Produtos" at bounding box center [91, 370] width 168 height 26
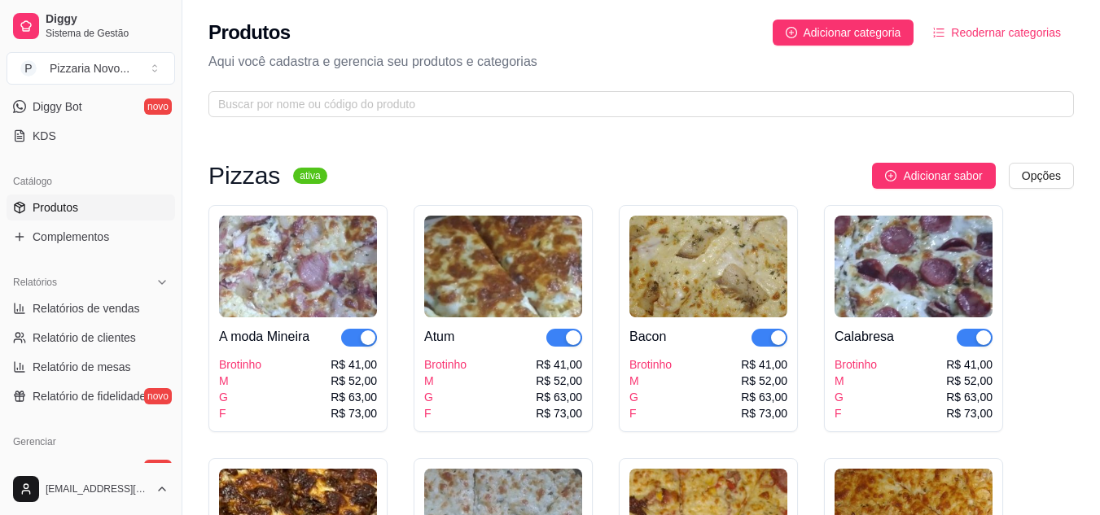
scroll to position [244, 0]
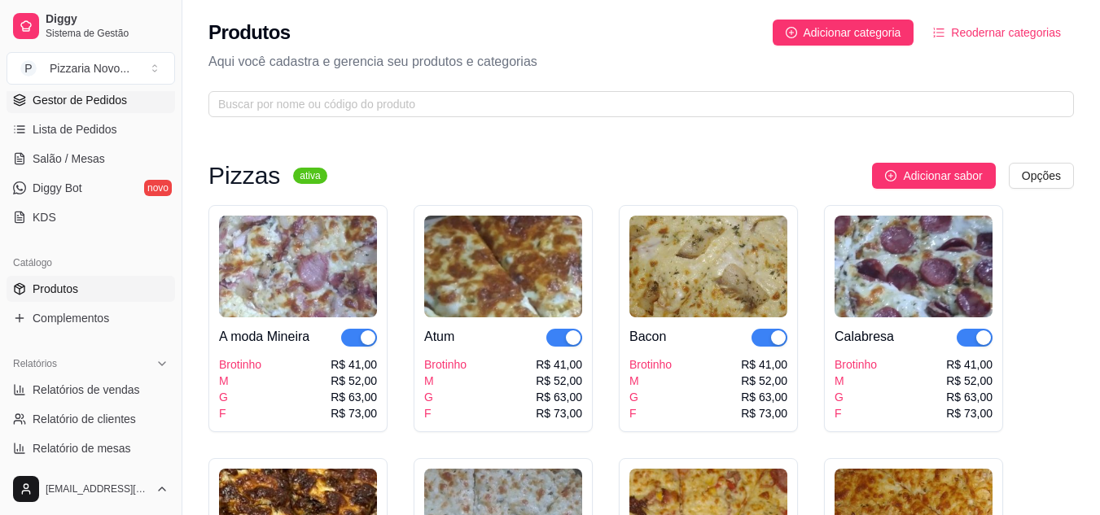
click at [98, 108] on link "Gestor de Pedidos" at bounding box center [91, 100] width 168 height 26
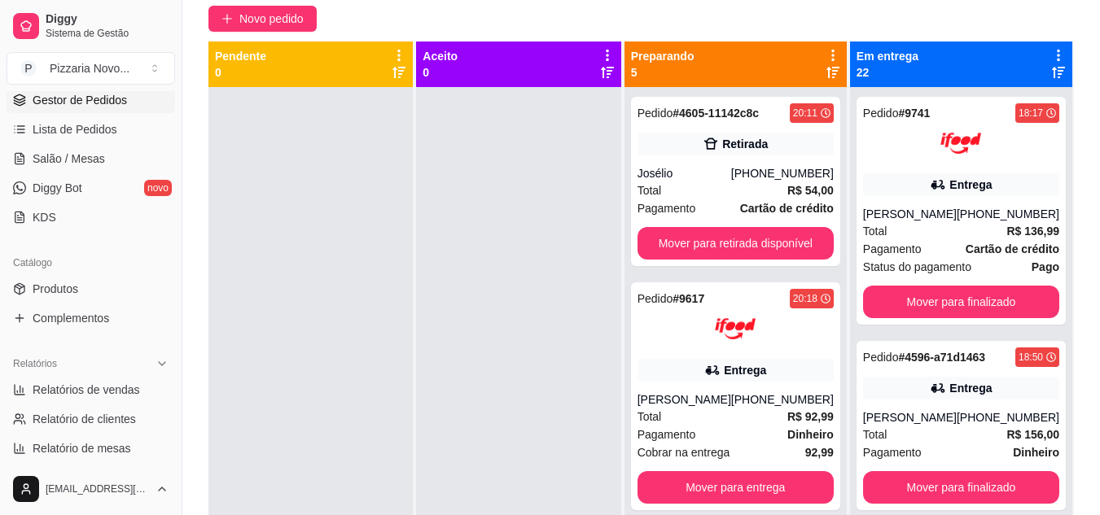
scroll to position [151, 0]
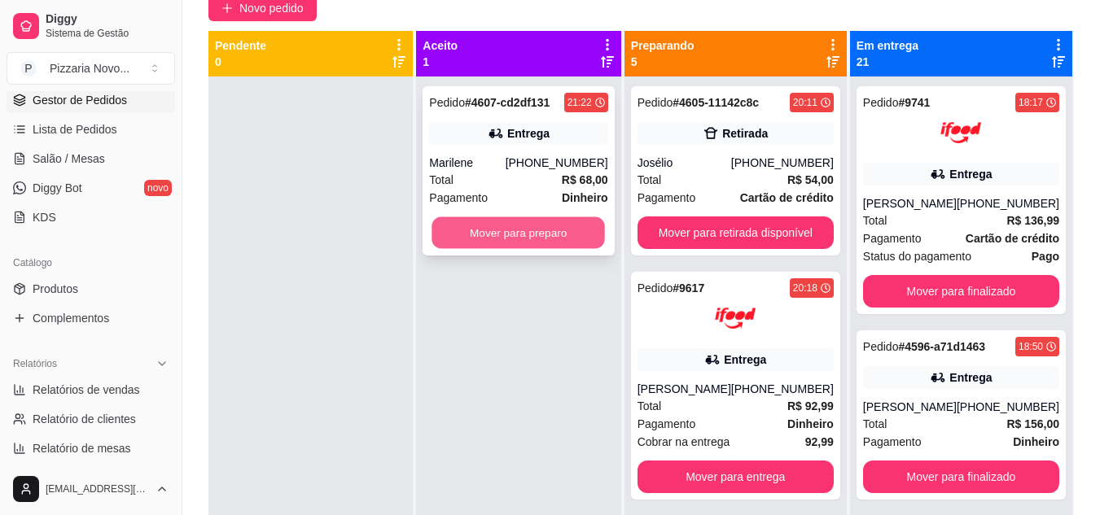
click at [554, 228] on button "Mover para preparo" at bounding box center [518, 233] width 173 height 32
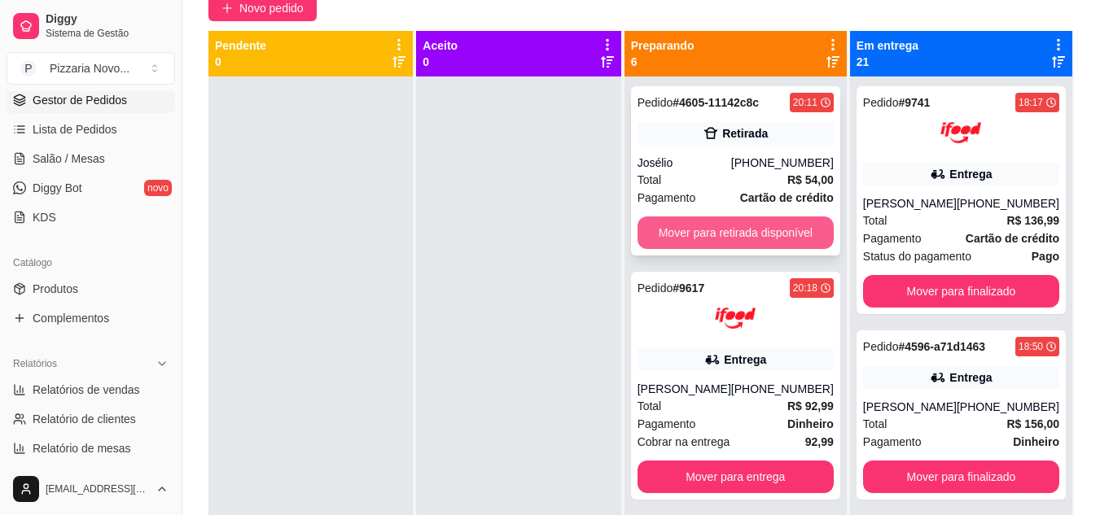
click at [704, 225] on button "Mover para retirada disponível" at bounding box center [735, 233] width 196 height 33
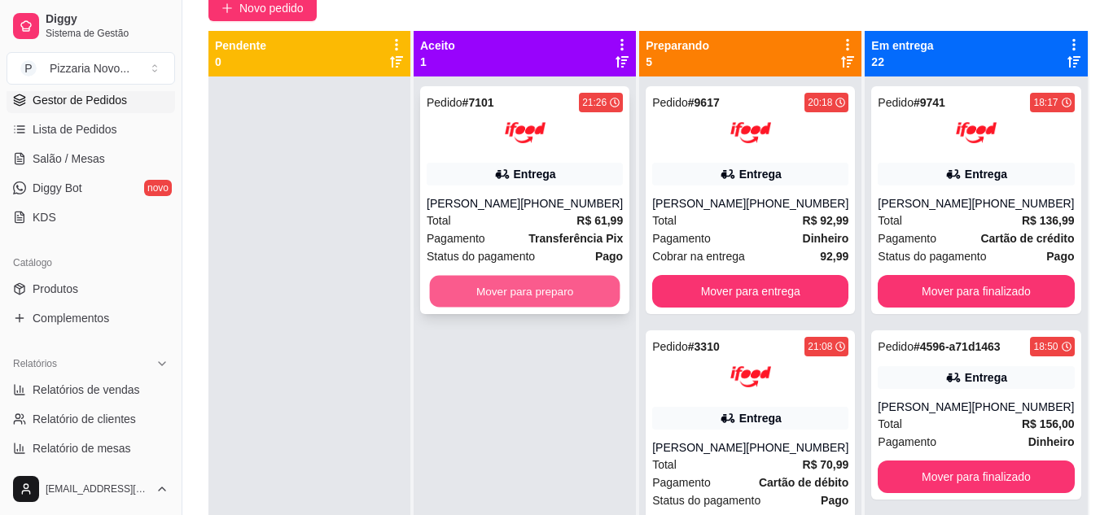
click at [580, 292] on button "Mover para preparo" at bounding box center [525, 292] width 190 height 32
click at [580, 301] on button "Mover para preparo" at bounding box center [525, 291] width 196 height 33
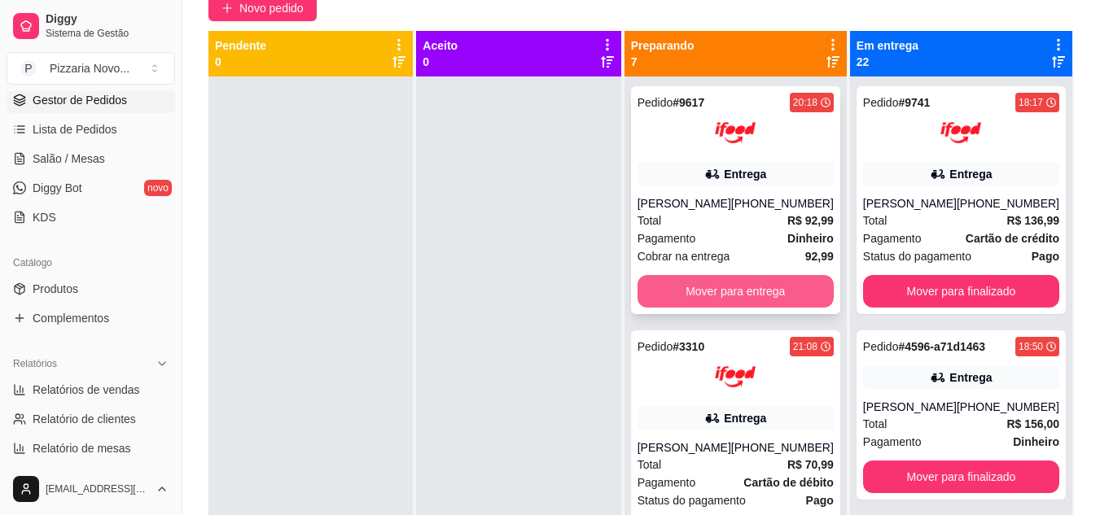
click at [681, 296] on button "Mover para entrega" at bounding box center [735, 291] width 196 height 33
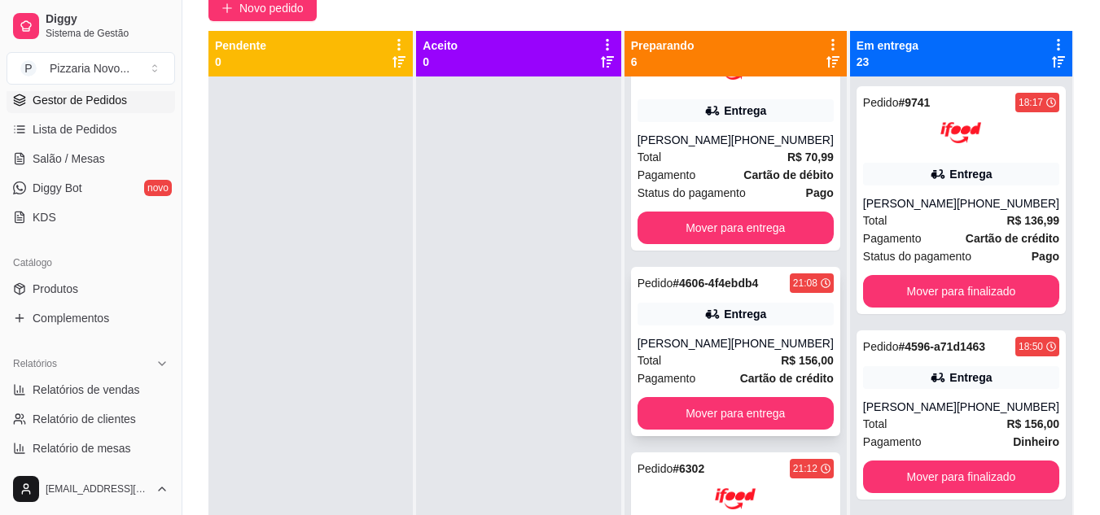
scroll to position [81, 0]
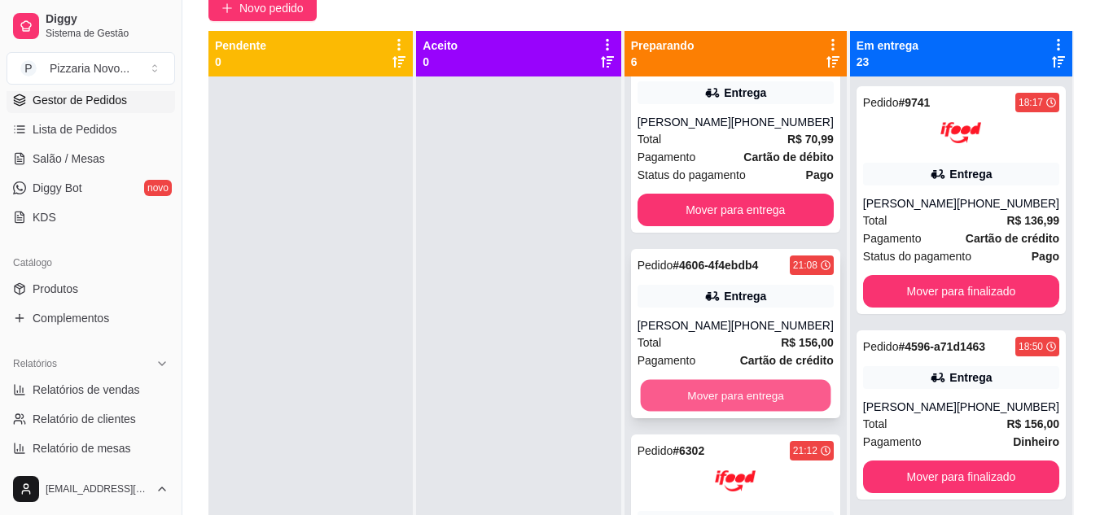
click at [742, 406] on button "Mover para entrega" at bounding box center [735, 396] width 190 height 32
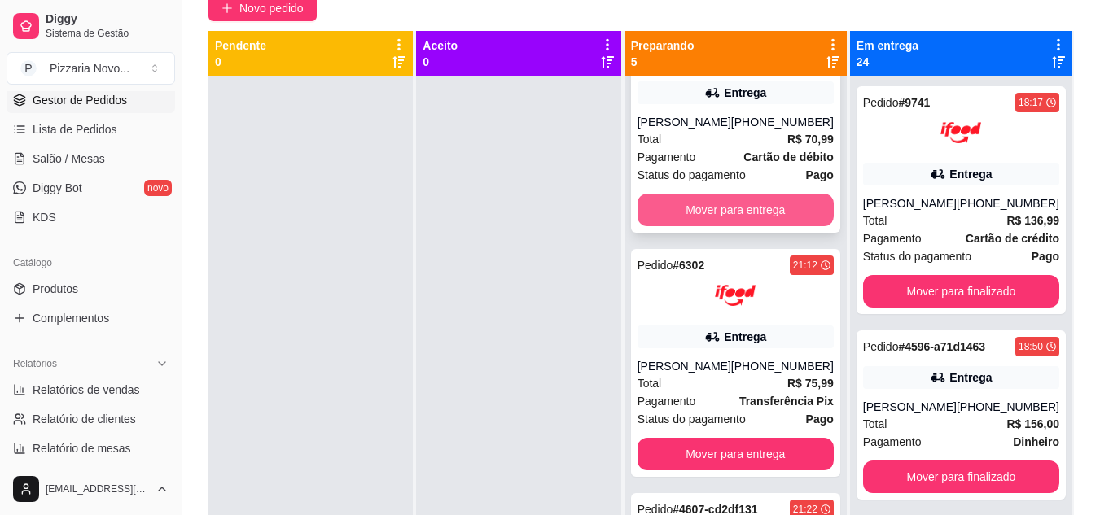
click at [781, 197] on button "Mover para entrega" at bounding box center [735, 210] width 196 height 33
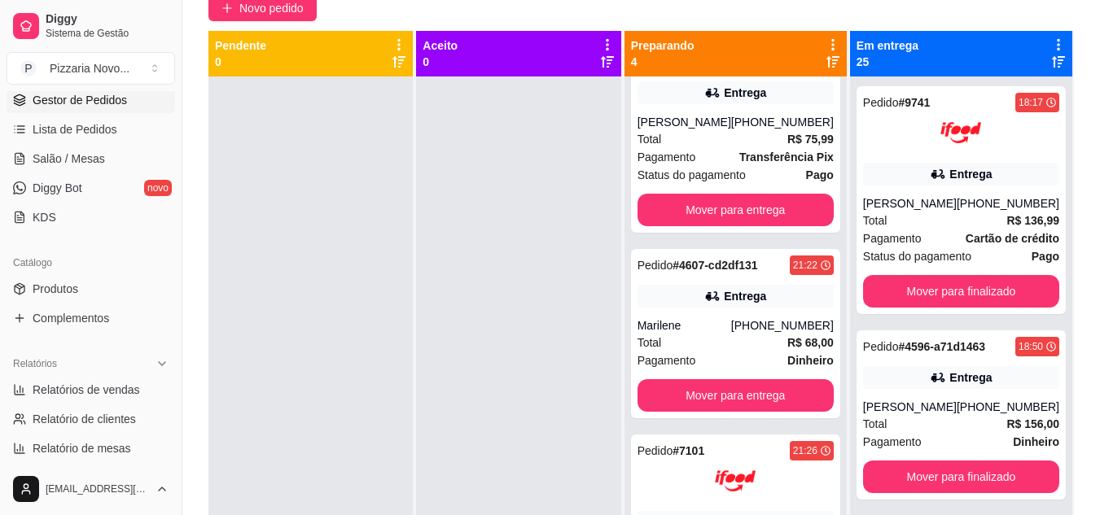
scroll to position [0, 0]
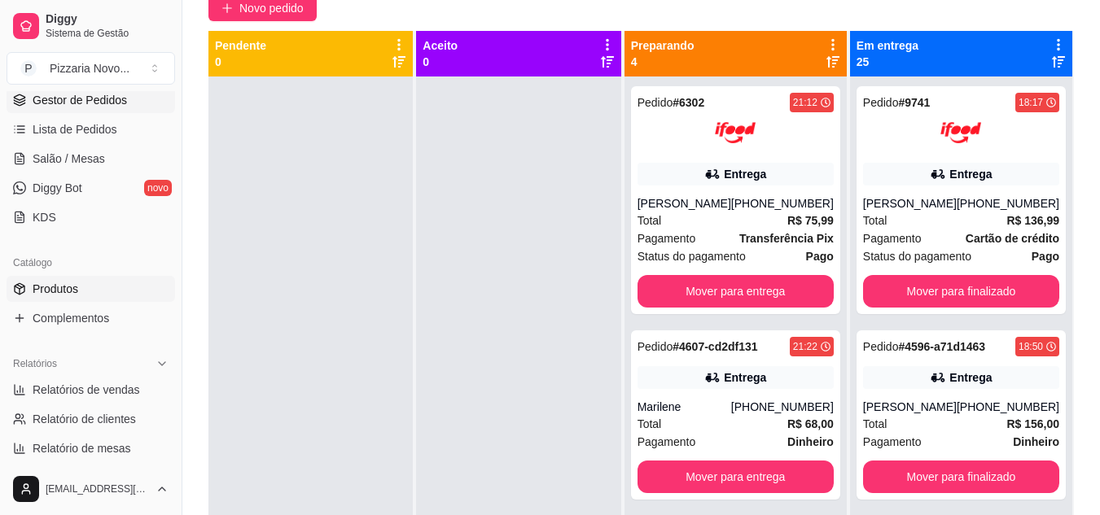
click at [85, 276] on link "Produtos" at bounding box center [91, 289] width 168 height 26
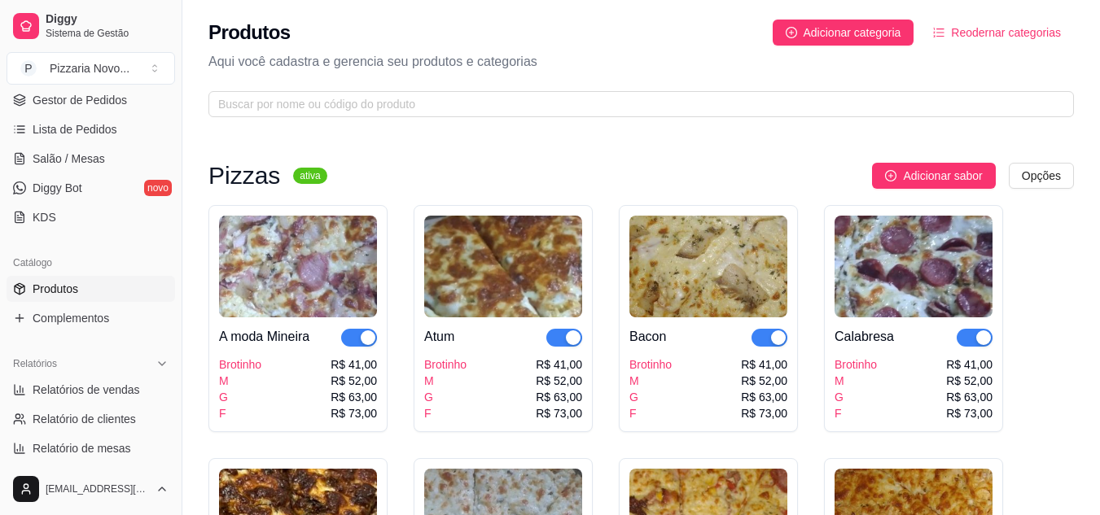
click at [81, 284] on link "Produtos" at bounding box center [91, 289] width 168 height 26
click at [85, 99] on span "Gestor de Pedidos" at bounding box center [80, 100] width 94 height 16
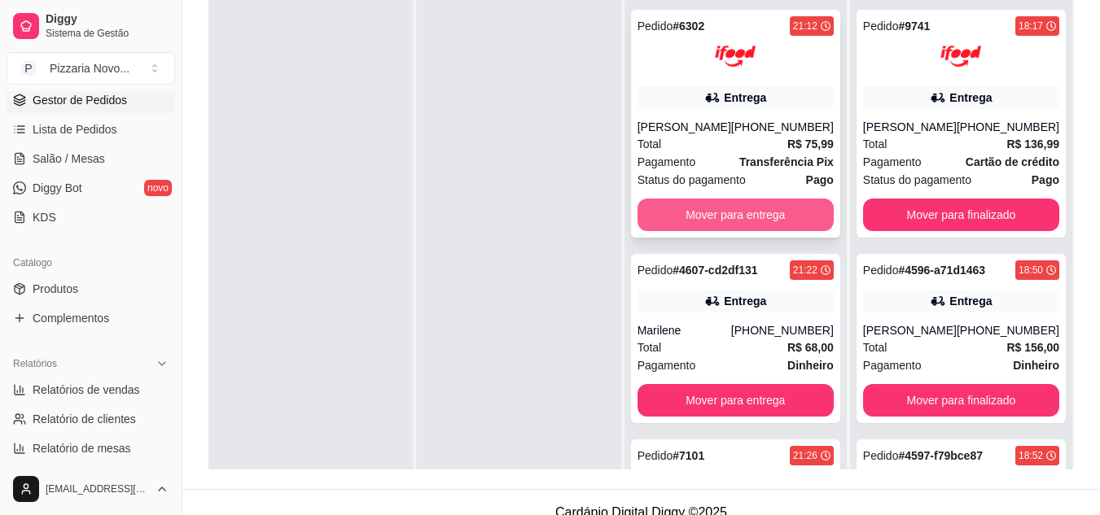
click at [720, 221] on button "Mover para entrega" at bounding box center [735, 215] width 196 height 33
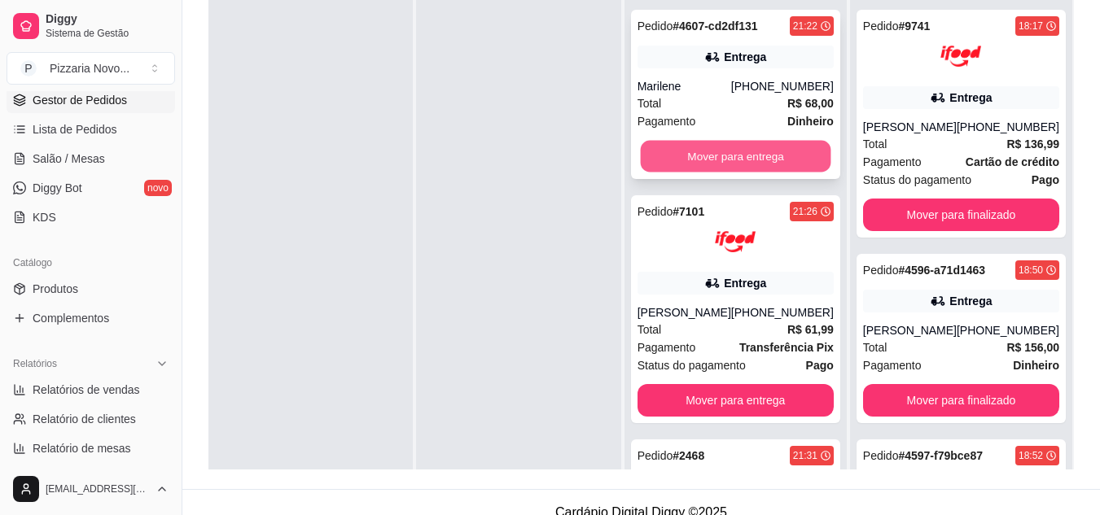
click at [742, 147] on button "Mover para entrega" at bounding box center [735, 157] width 190 height 32
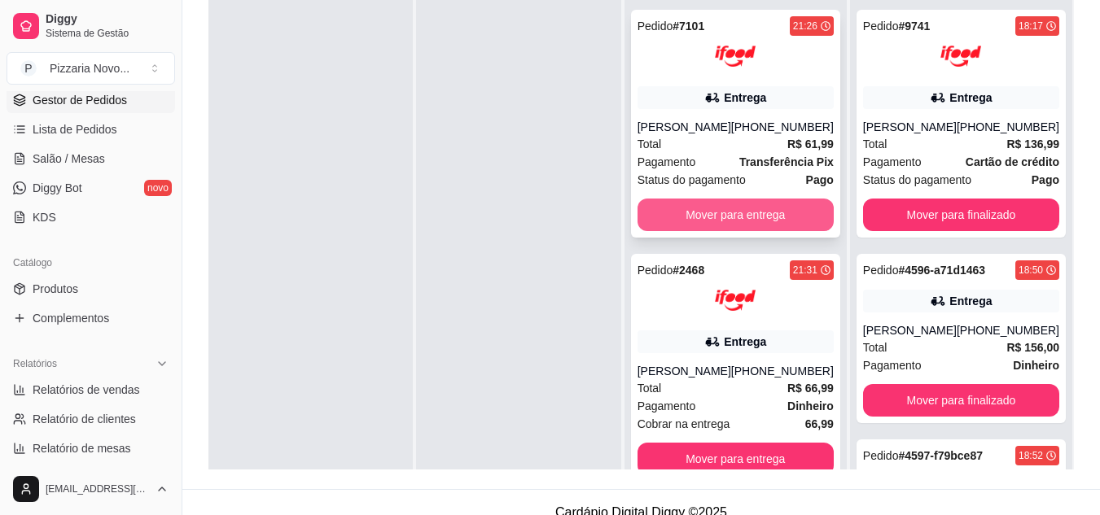
click at [709, 225] on button "Mover para entrega" at bounding box center [735, 215] width 196 height 33
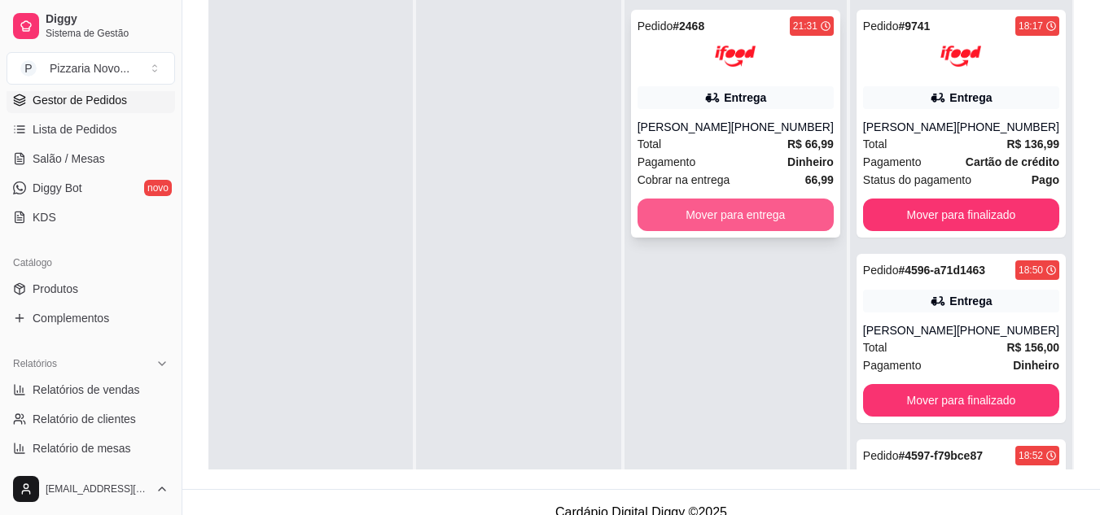
click at [794, 231] on button "Mover para entrega" at bounding box center [735, 215] width 196 height 33
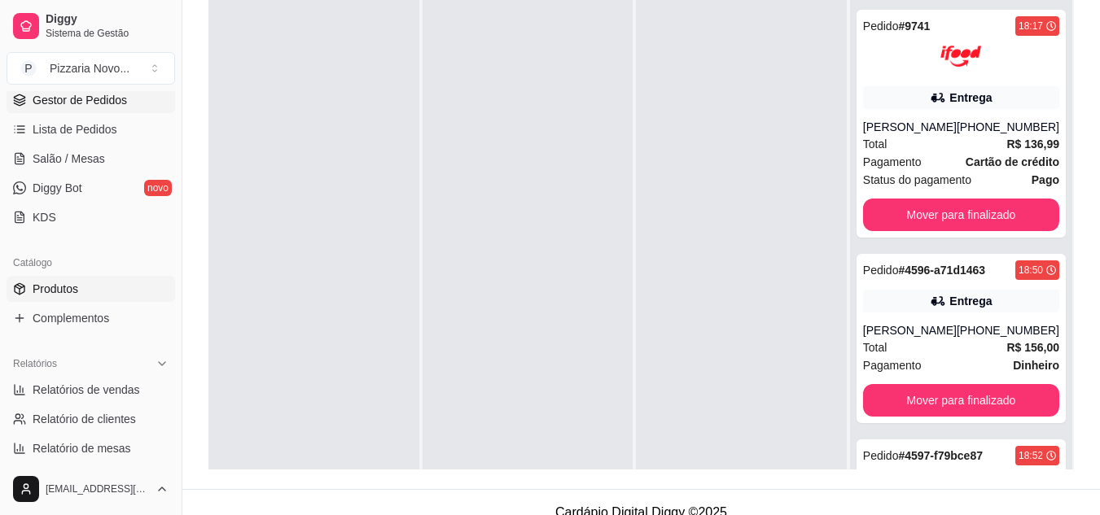
click at [54, 291] on span "Produtos" at bounding box center [56, 289] width 46 height 16
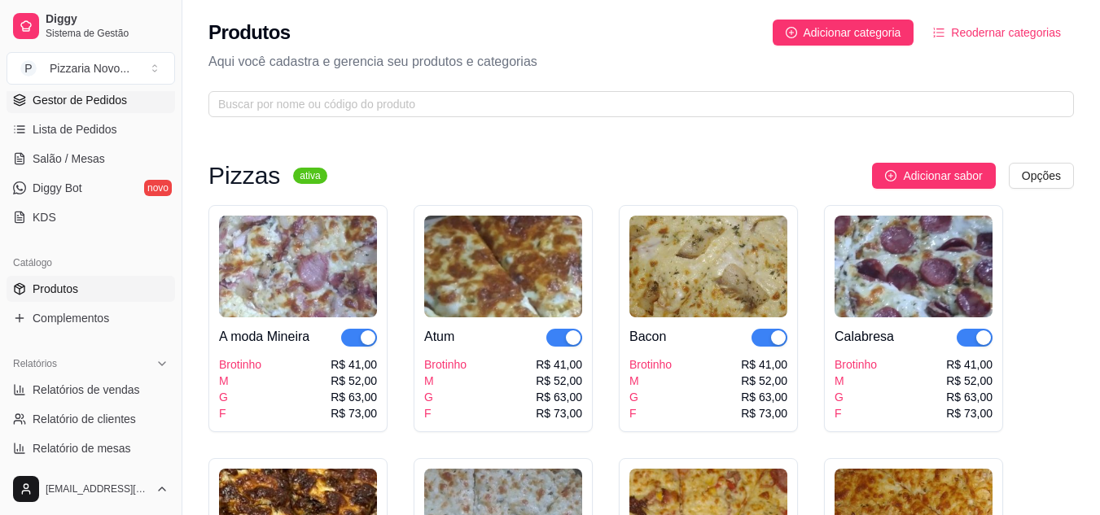
click at [123, 95] on span "Gestor de Pedidos" at bounding box center [80, 100] width 94 height 16
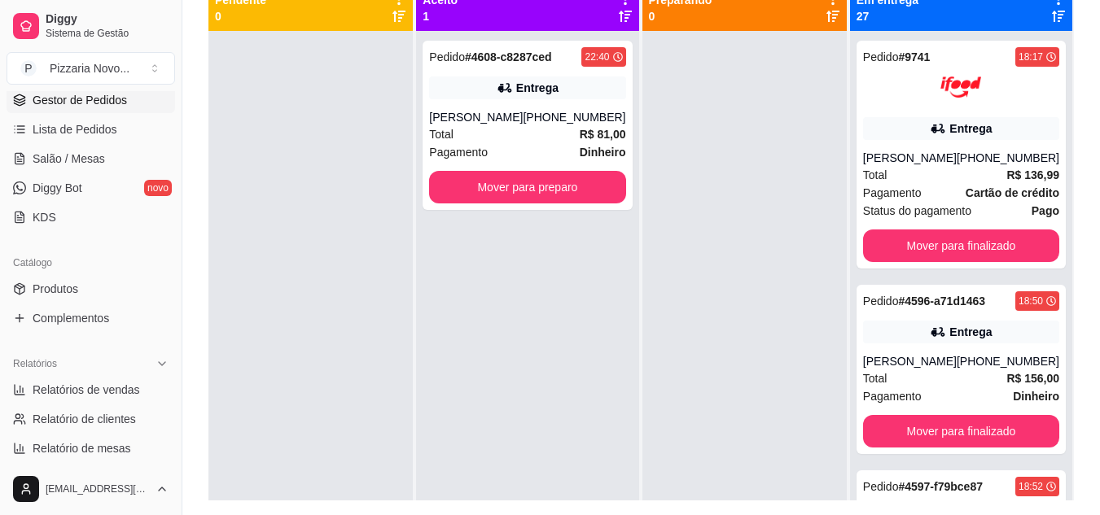
scroll to position [202, 0]
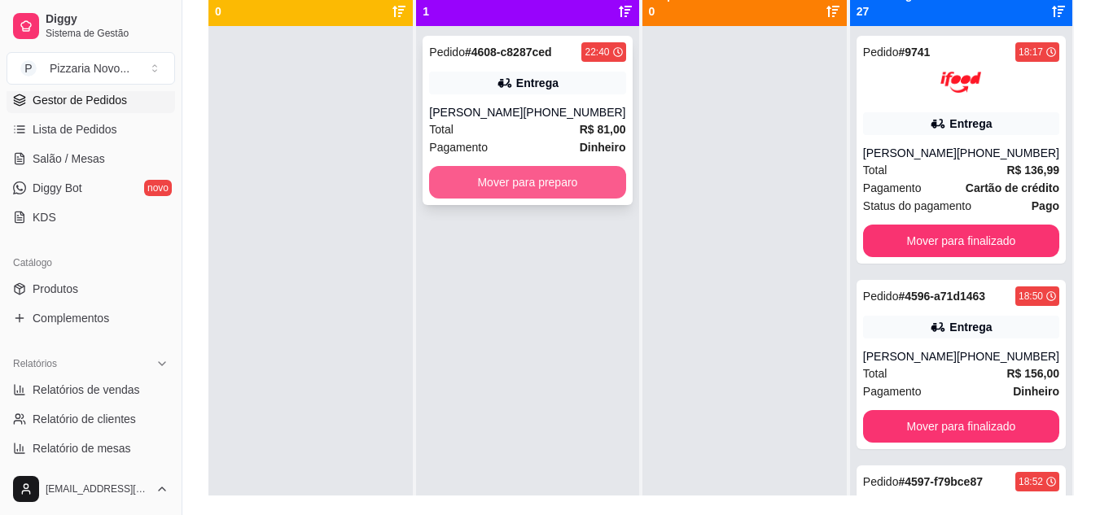
click at [567, 181] on button "Mover para preparo" at bounding box center [527, 182] width 196 height 33
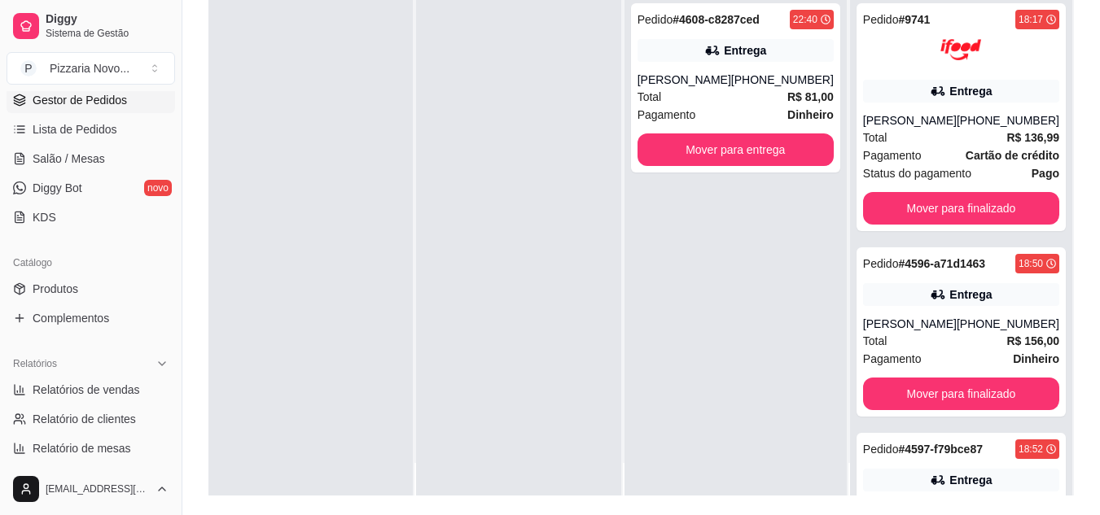
scroll to position [46, 0]
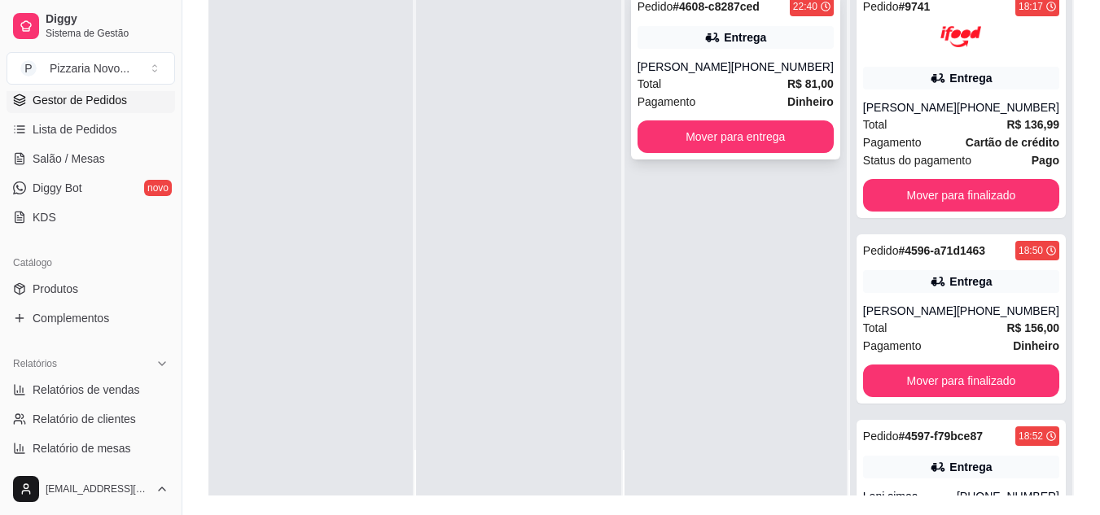
click at [749, 81] on div "Total R$ 81,00" at bounding box center [735, 84] width 196 height 18
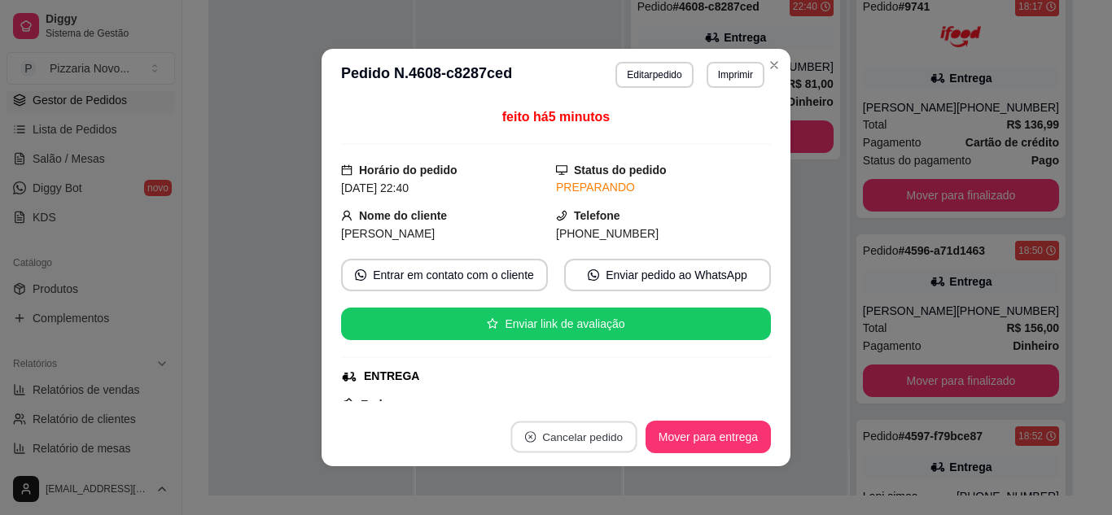
click at [588, 435] on button "Cancelar pedido" at bounding box center [573, 438] width 126 height 32
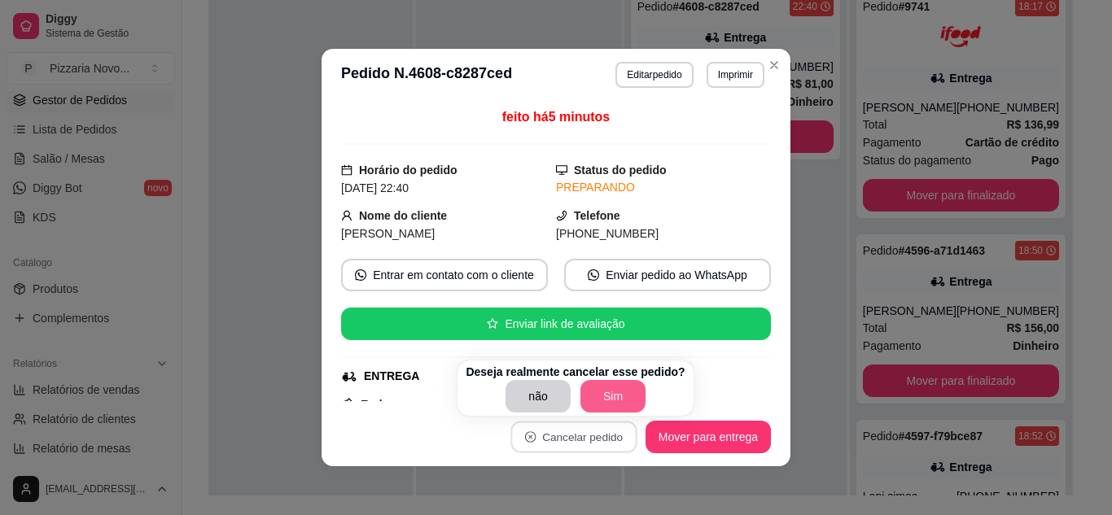
click at [607, 398] on button "Sim" at bounding box center [612, 396] width 65 height 33
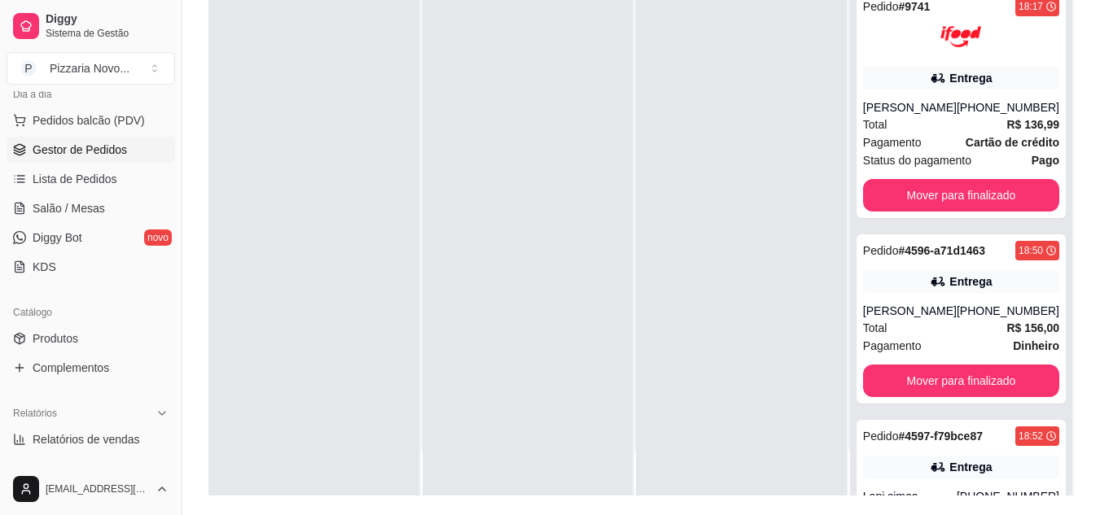
scroll to position [0, 0]
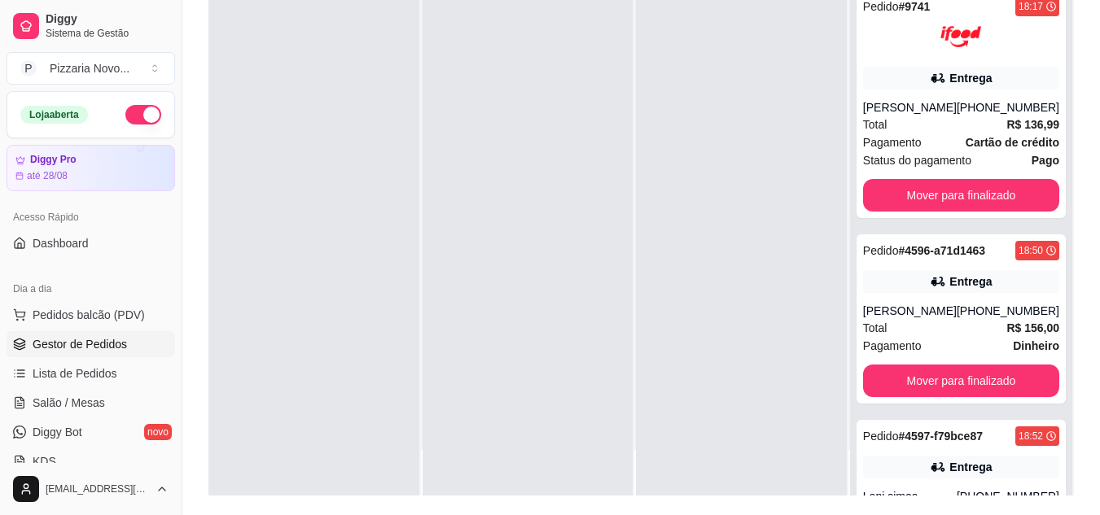
click at [125, 114] on button "button" at bounding box center [143, 115] width 36 height 20
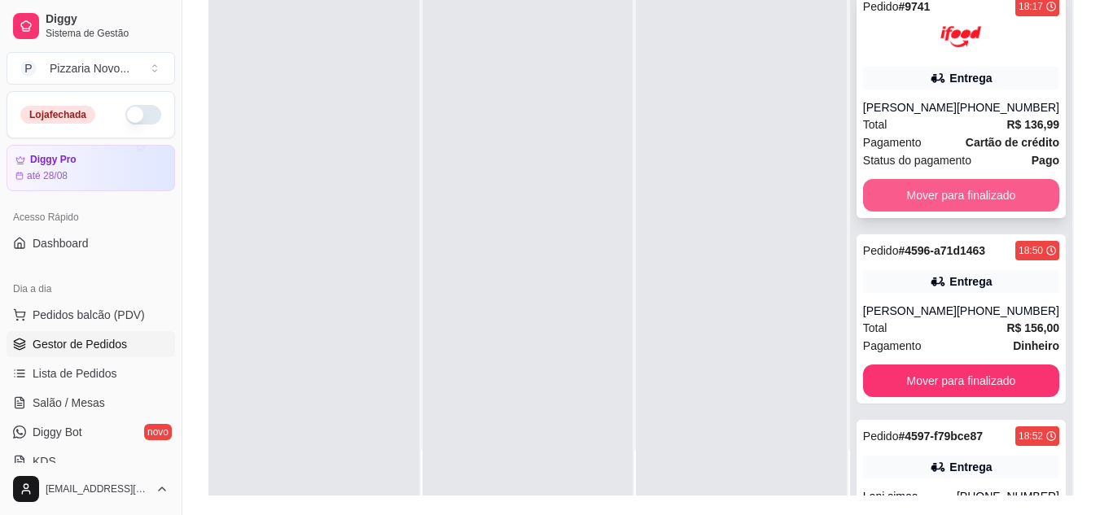
click at [919, 199] on button "Mover para finalizado" at bounding box center [961, 195] width 196 height 33
click at [936, 204] on button "Mover para finalizado" at bounding box center [961, 195] width 196 height 33
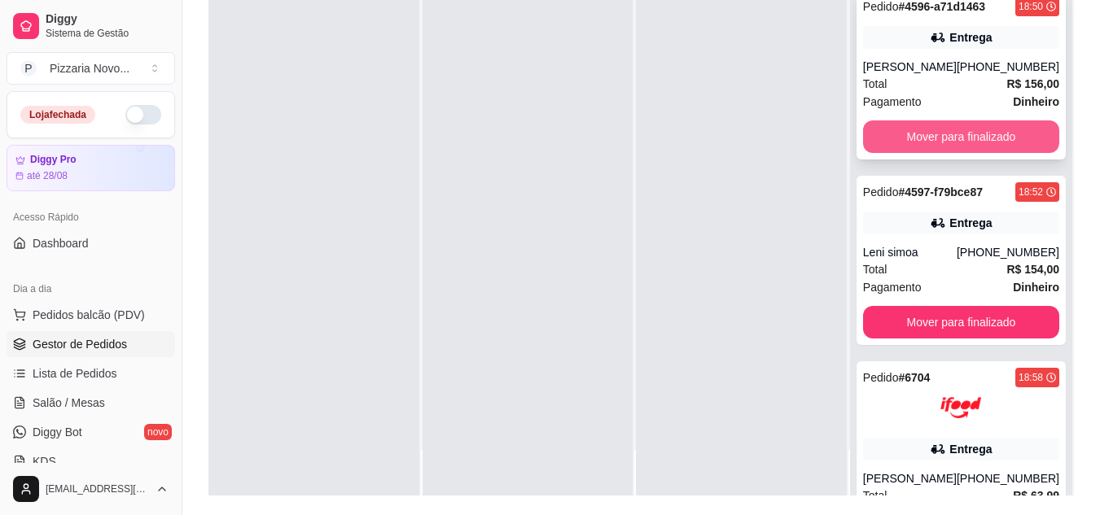
click at [952, 125] on button "Mover para finalizado" at bounding box center [961, 136] width 196 height 33
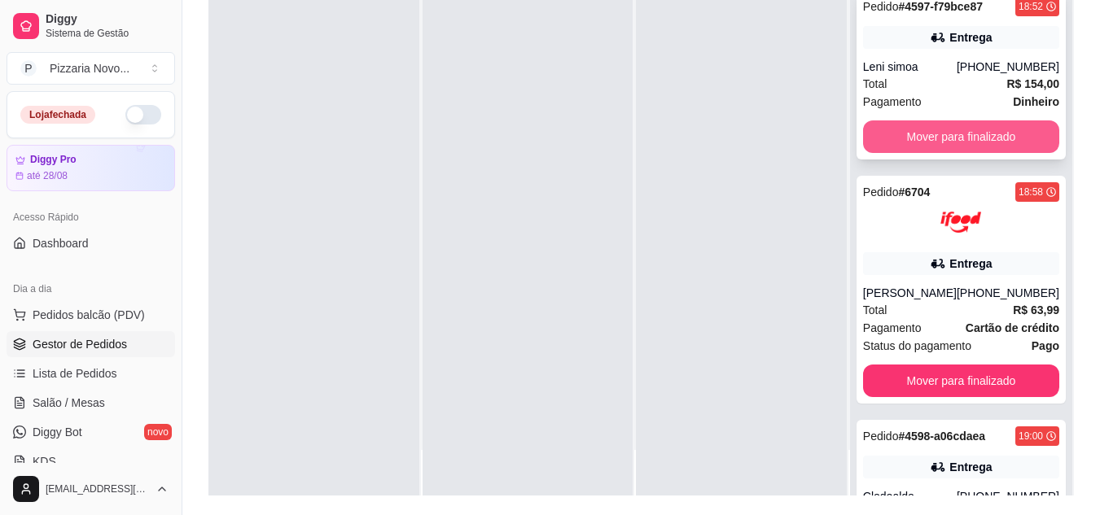
click at [926, 144] on button "Mover para finalizado" at bounding box center [961, 136] width 196 height 33
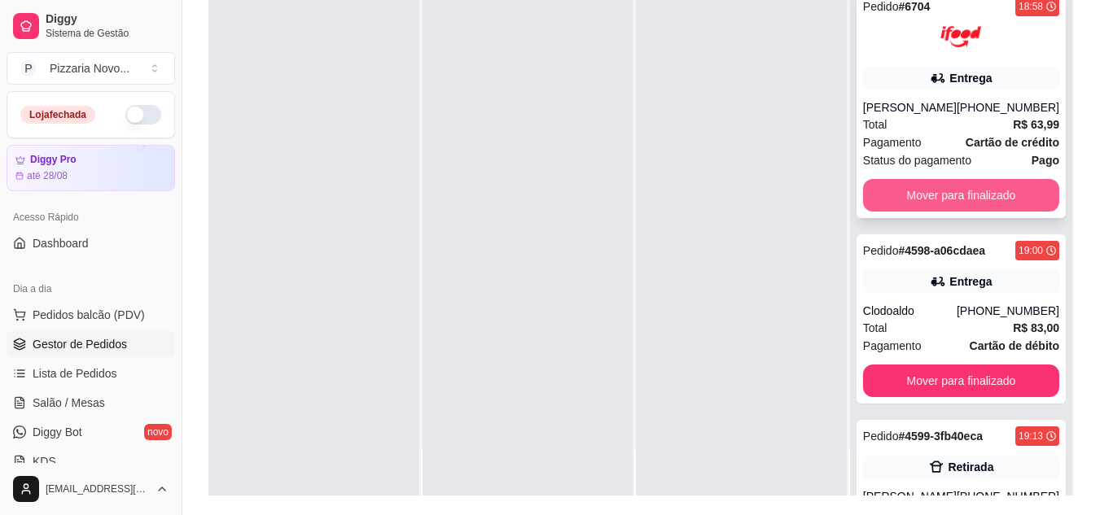
click at [923, 193] on button "Mover para finalizado" at bounding box center [961, 195] width 196 height 33
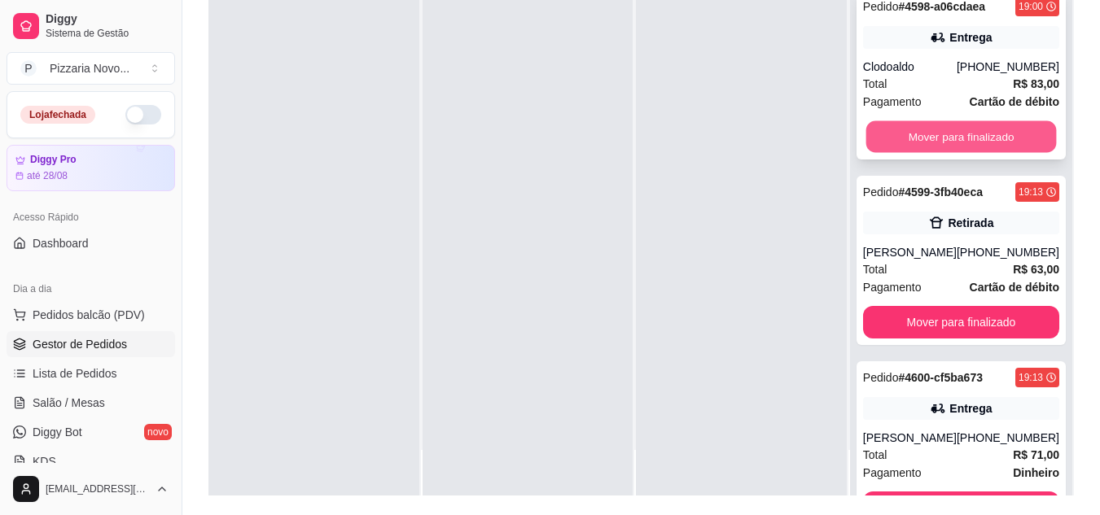
click at [943, 132] on button "Mover para finalizado" at bounding box center [960, 137] width 190 height 32
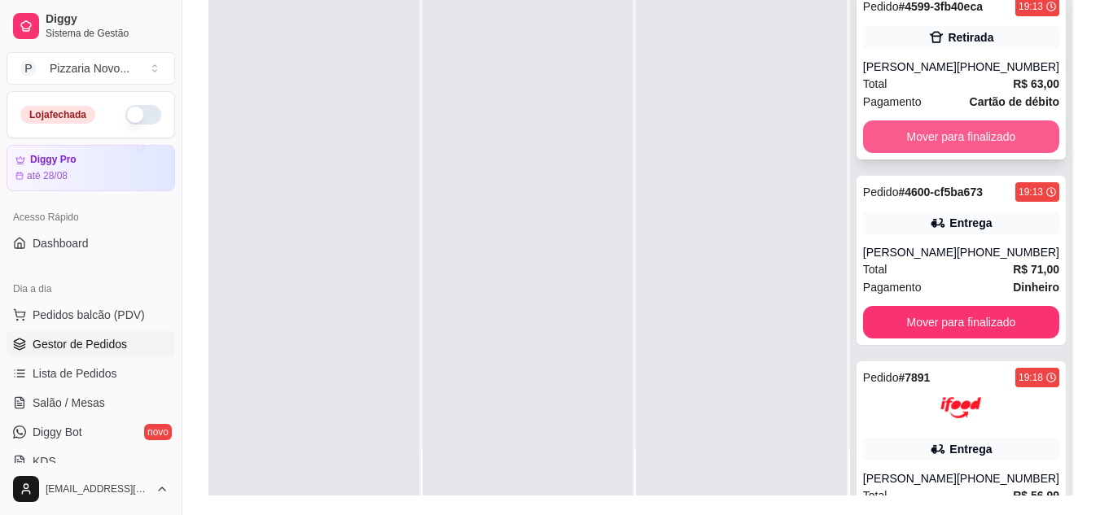
click at [911, 151] on button "Mover para finalizado" at bounding box center [961, 136] width 196 height 33
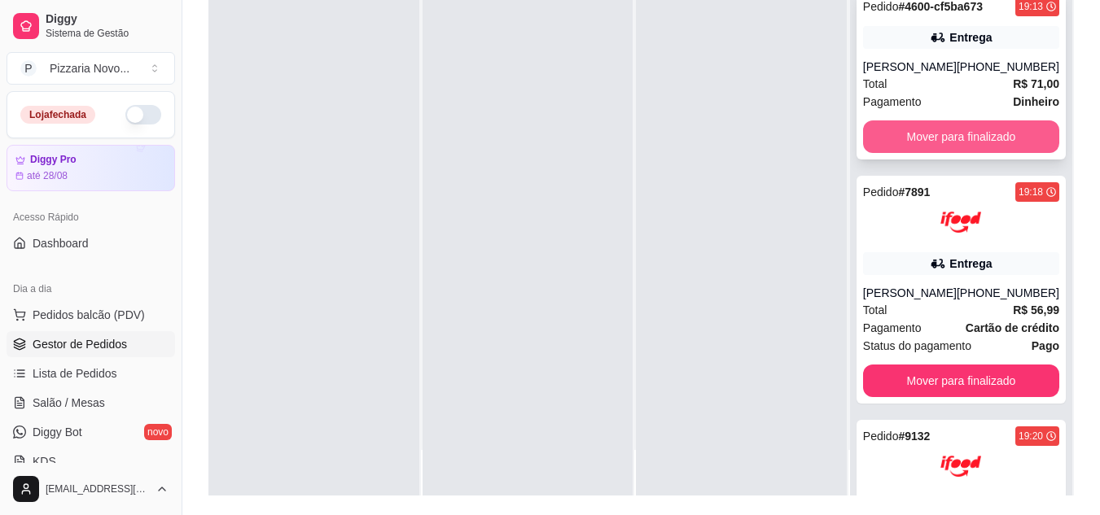
click at [918, 142] on button "Mover para finalizado" at bounding box center [961, 136] width 196 height 33
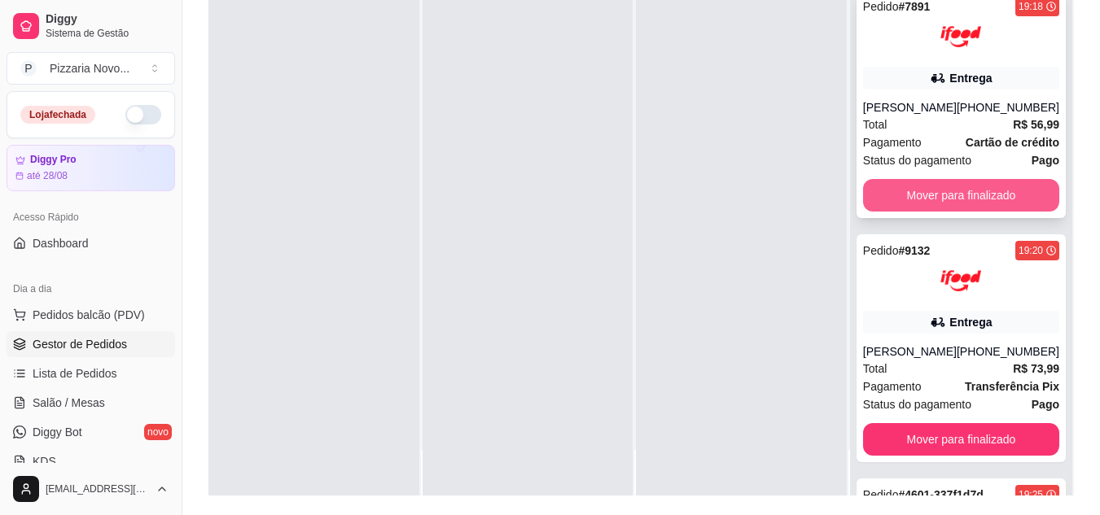
click at [919, 198] on button "Mover para finalizado" at bounding box center [961, 195] width 196 height 33
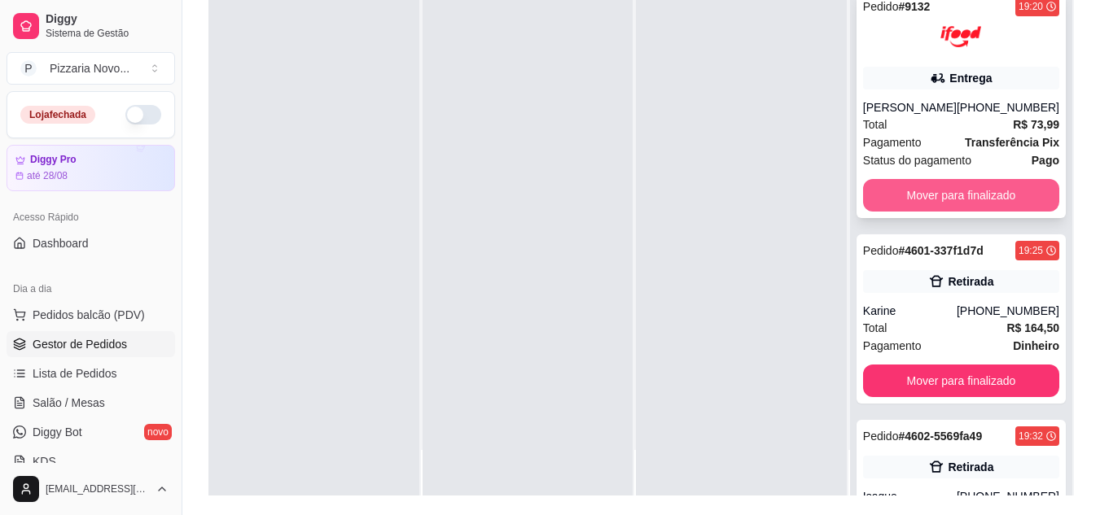
click at [919, 193] on button "Mover para finalizado" at bounding box center [961, 195] width 196 height 33
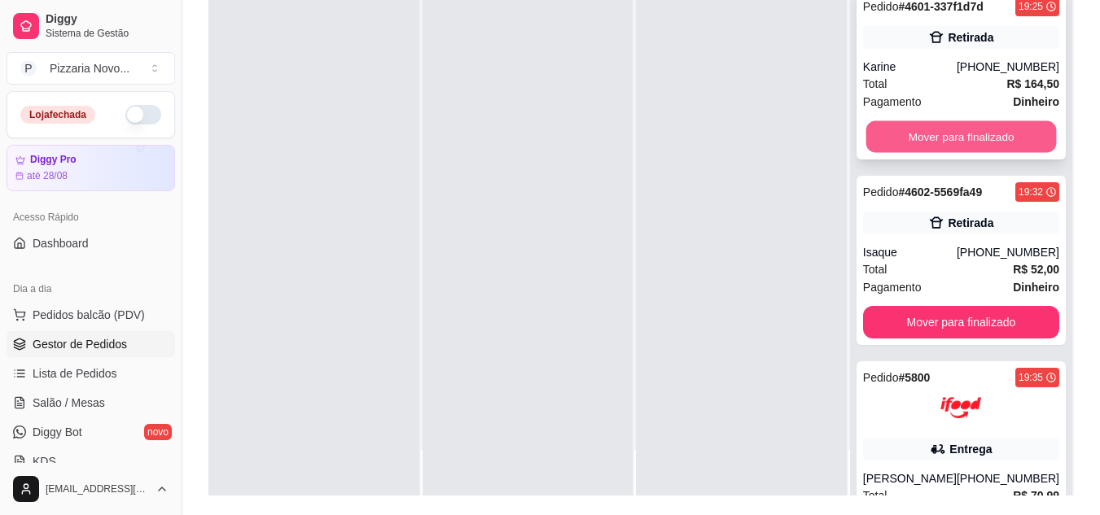
click at [917, 146] on button "Mover para finalizado" at bounding box center [960, 137] width 190 height 32
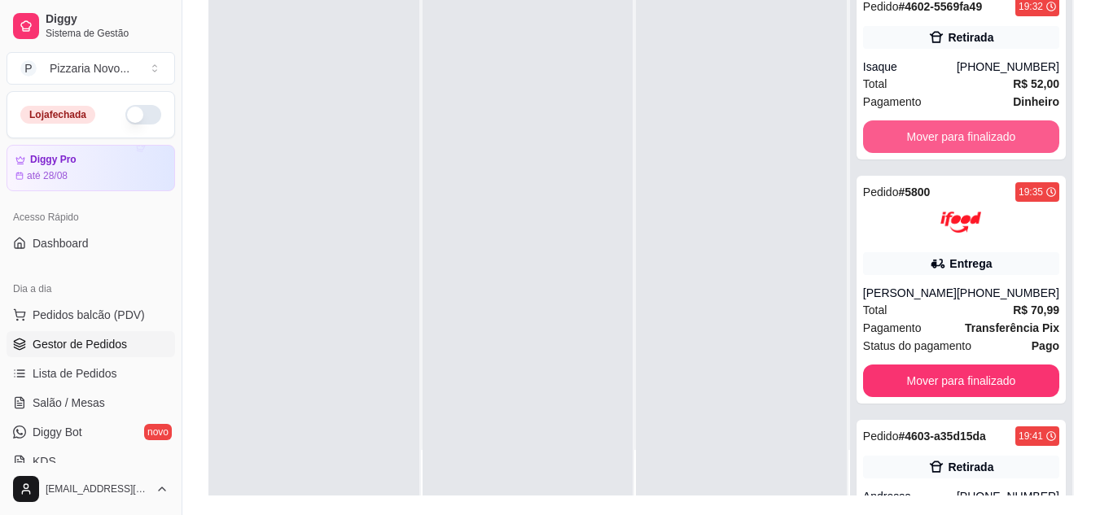
click at [917, 146] on button "Mover para finalizado" at bounding box center [961, 136] width 196 height 33
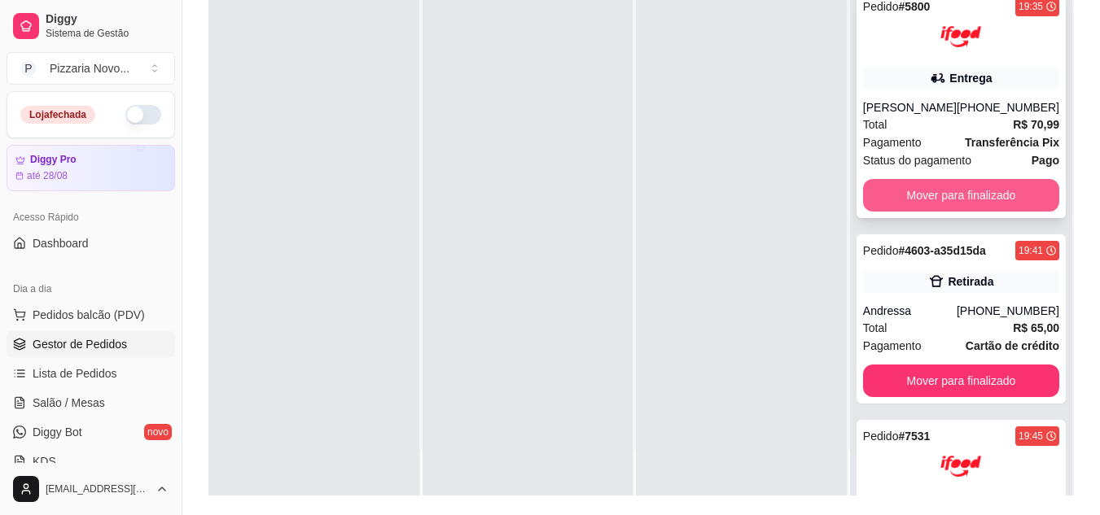
click at [926, 211] on button "Mover para finalizado" at bounding box center [961, 195] width 196 height 33
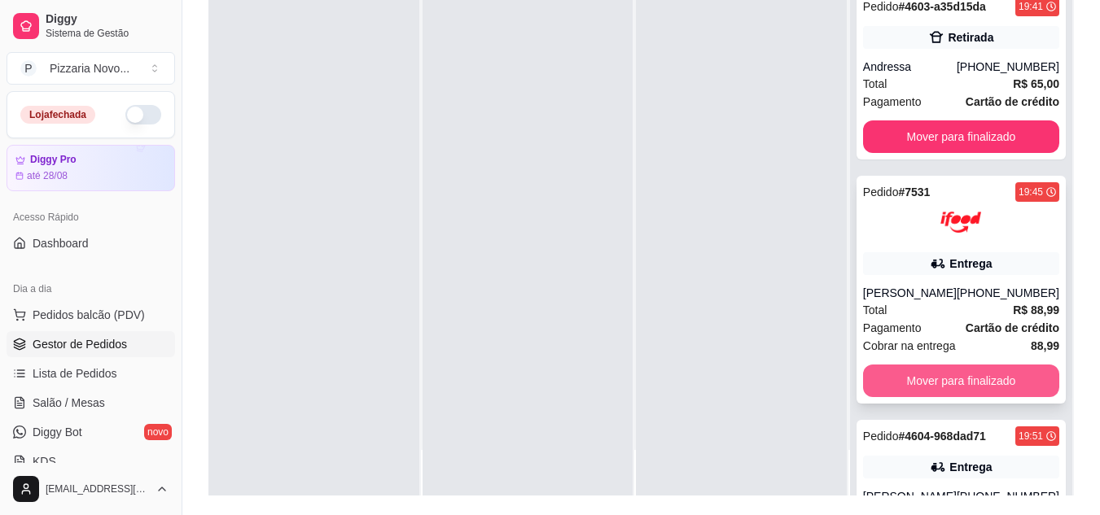
click at [935, 393] on button "Mover para finalizado" at bounding box center [961, 381] width 196 height 33
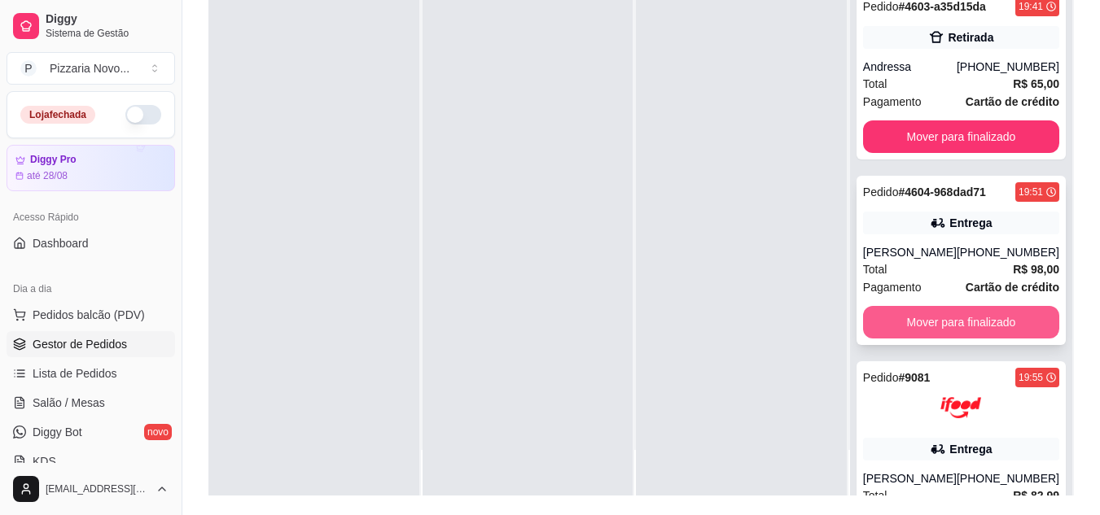
click at [930, 339] on button "Mover para finalizado" at bounding box center [961, 322] width 196 height 33
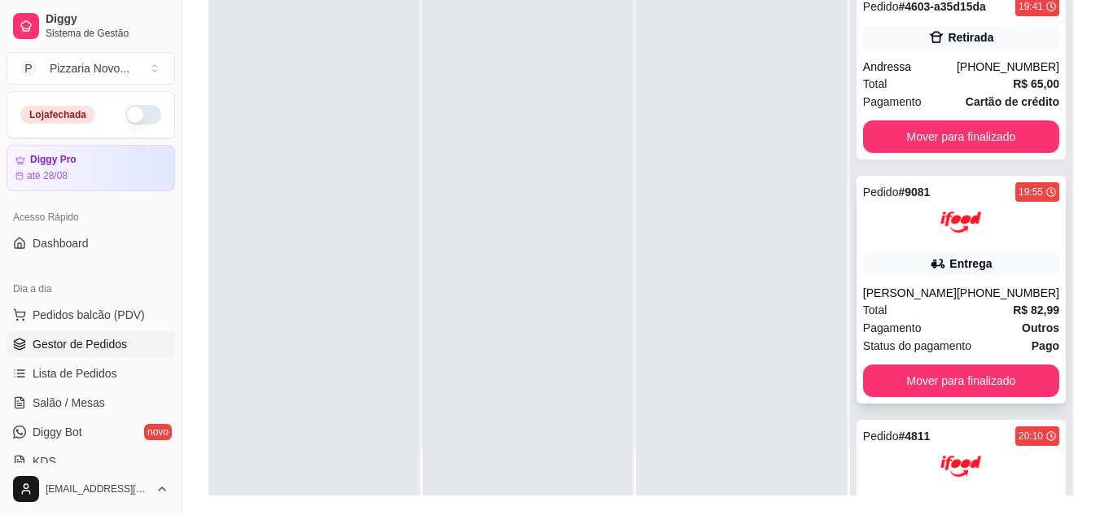
click at [927, 365] on button "Mover para finalizado" at bounding box center [961, 381] width 196 height 33
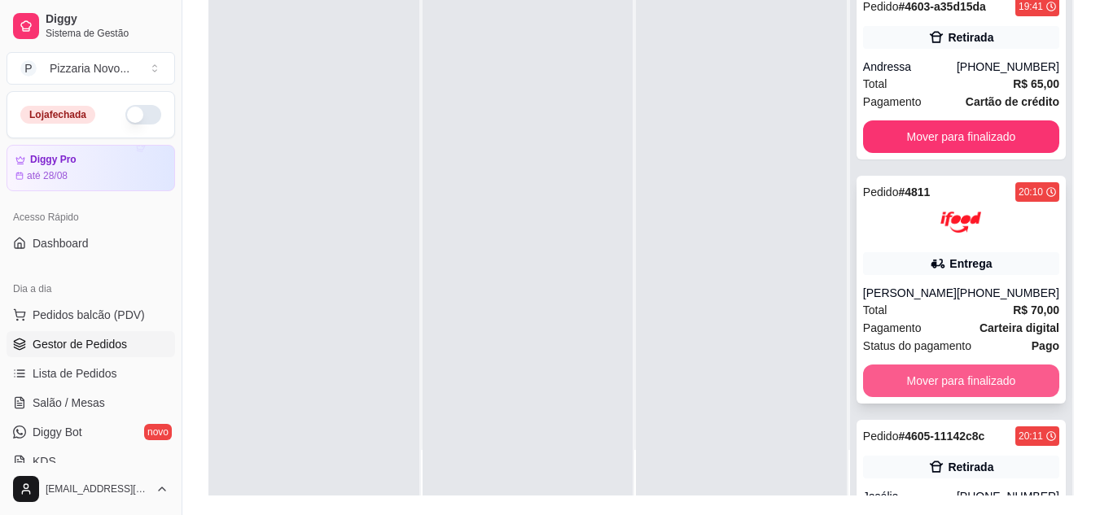
click at [931, 383] on button "Mover para finalizado" at bounding box center [961, 381] width 196 height 33
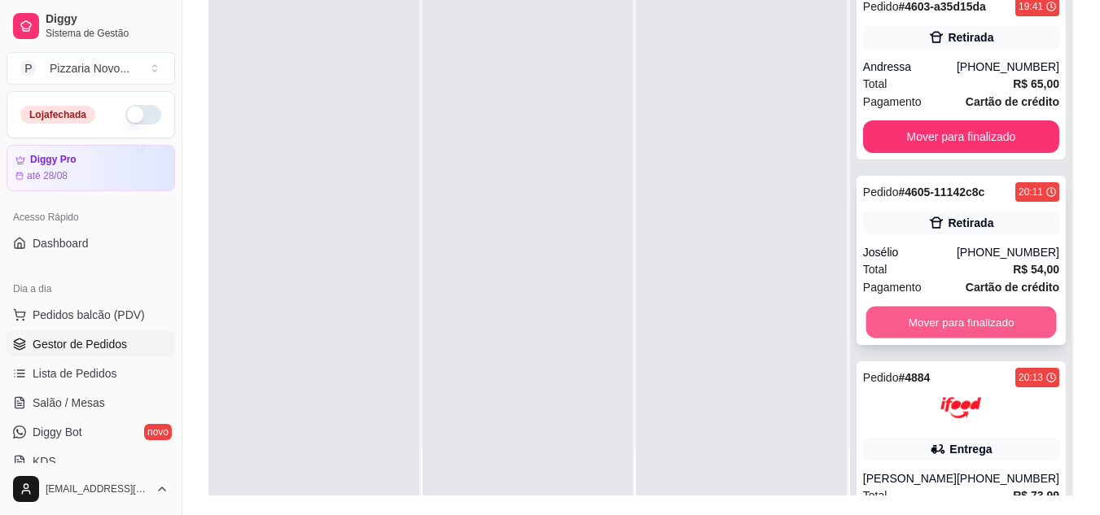
click at [930, 332] on button "Mover para finalizado" at bounding box center [960, 323] width 190 height 32
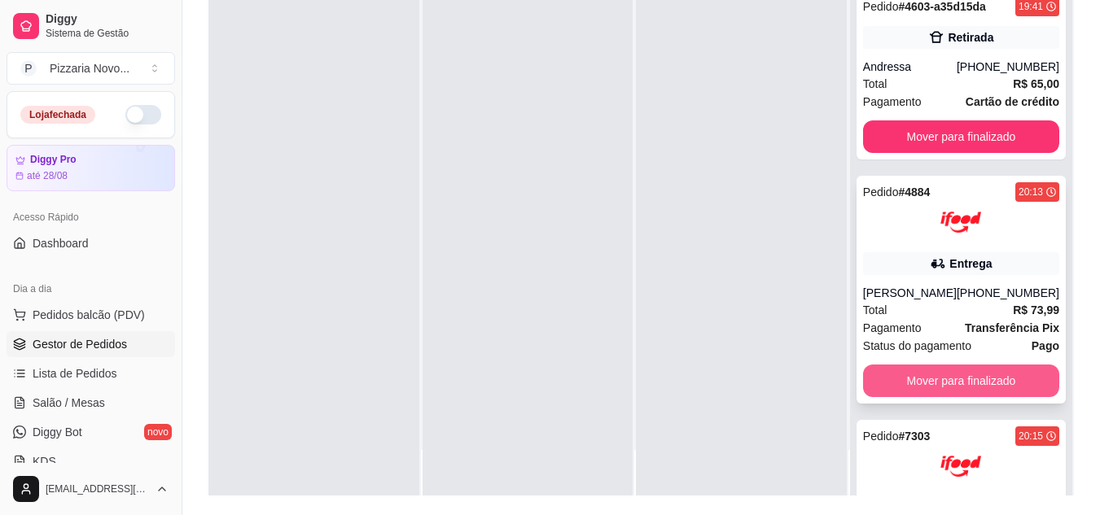
click at [932, 395] on button "Mover para finalizado" at bounding box center [961, 381] width 196 height 33
click at [930, 374] on button "Mover para finalizado" at bounding box center [961, 381] width 196 height 33
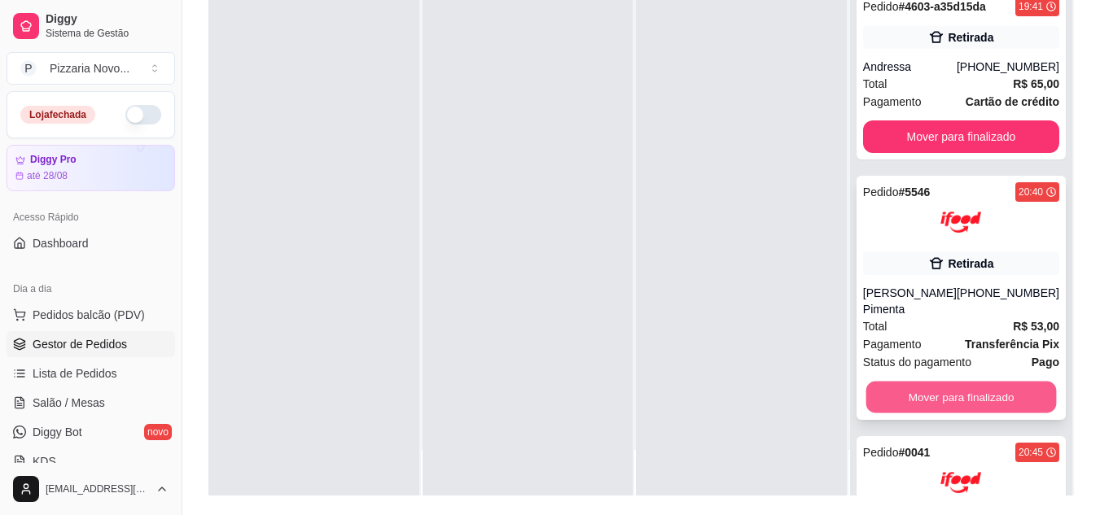
click at [930, 394] on button "Mover para finalizado" at bounding box center [960, 398] width 190 height 32
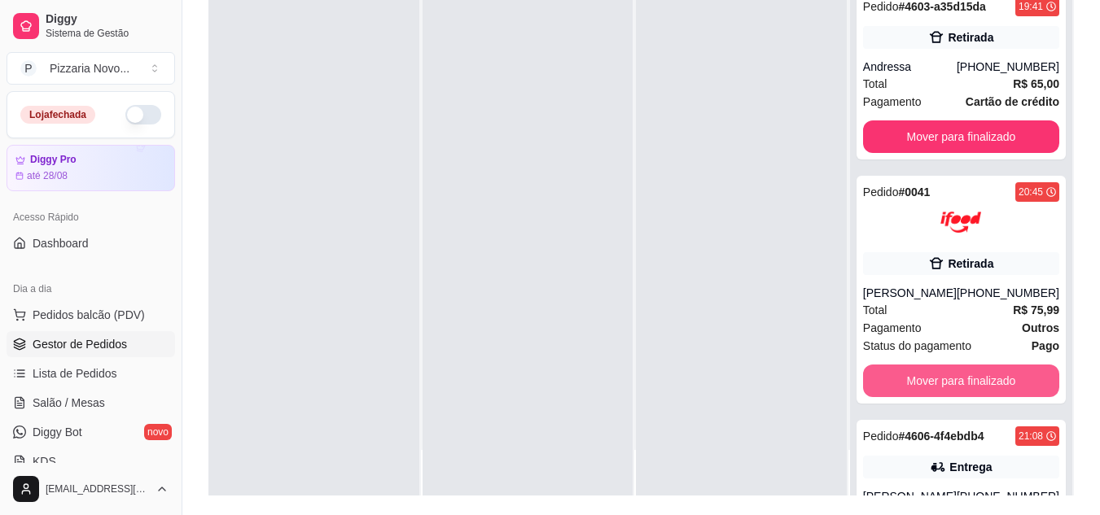
click at [930, 394] on button "Mover para finalizado" at bounding box center [961, 381] width 196 height 33
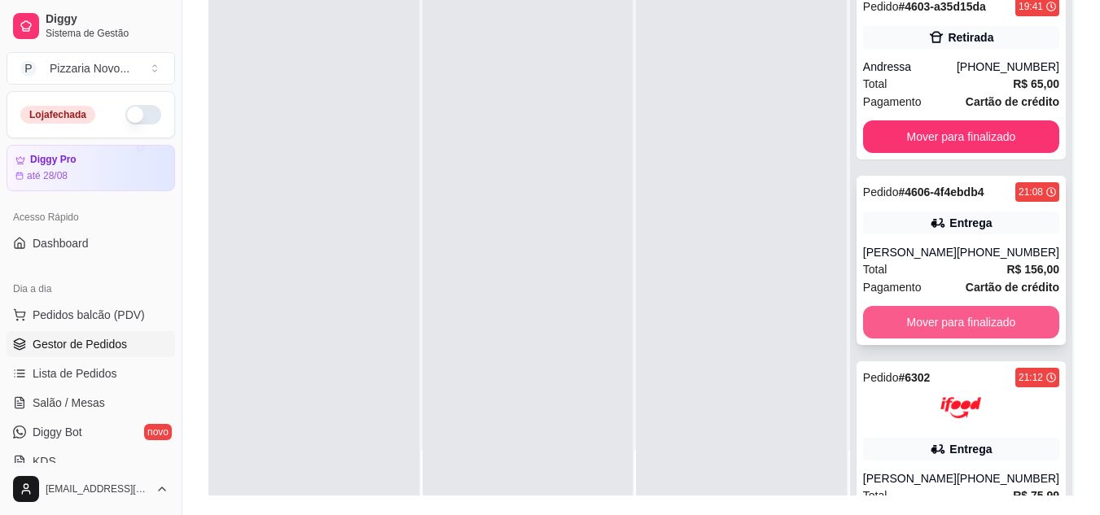
click at [927, 335] on button "Mover para finalizado" at bounding box center [961, 322] width 196 height 33
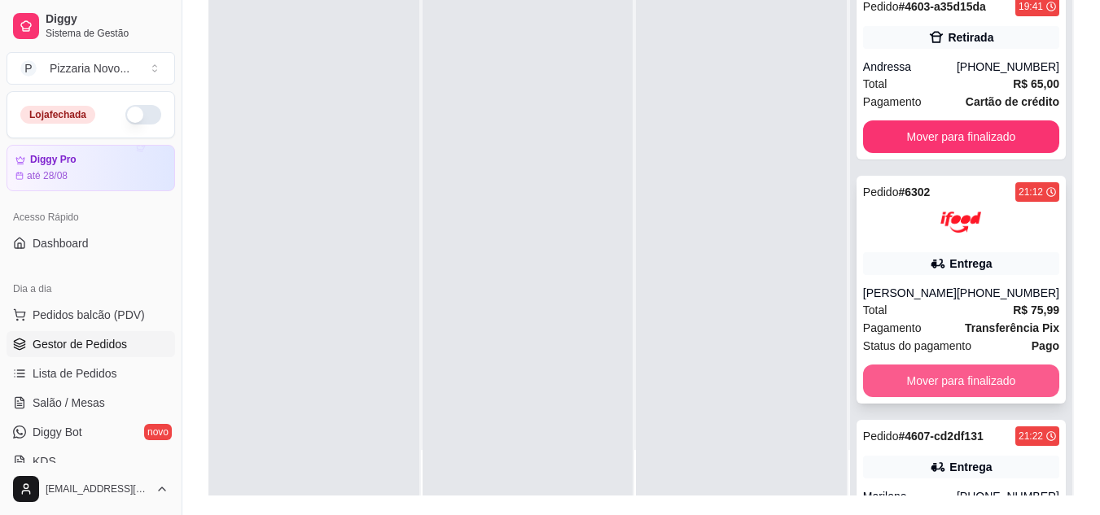
click at [921, 378] on button "Mover para finalizado" at bounding box center [961, 381] width 196 height 33
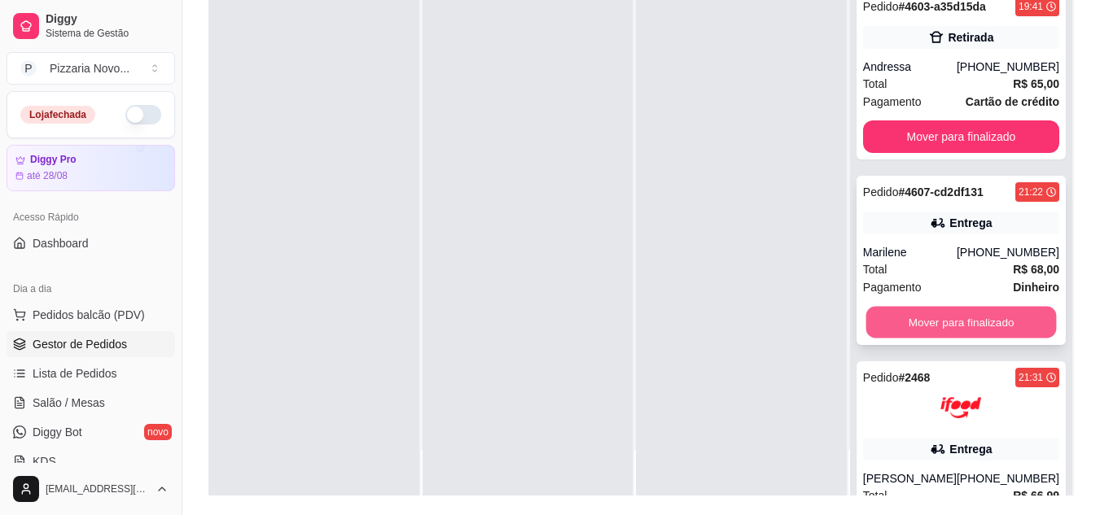
click at [924, 331] on button "Mover para finalizado" at bounding box center [960, 323] width 190 height 32
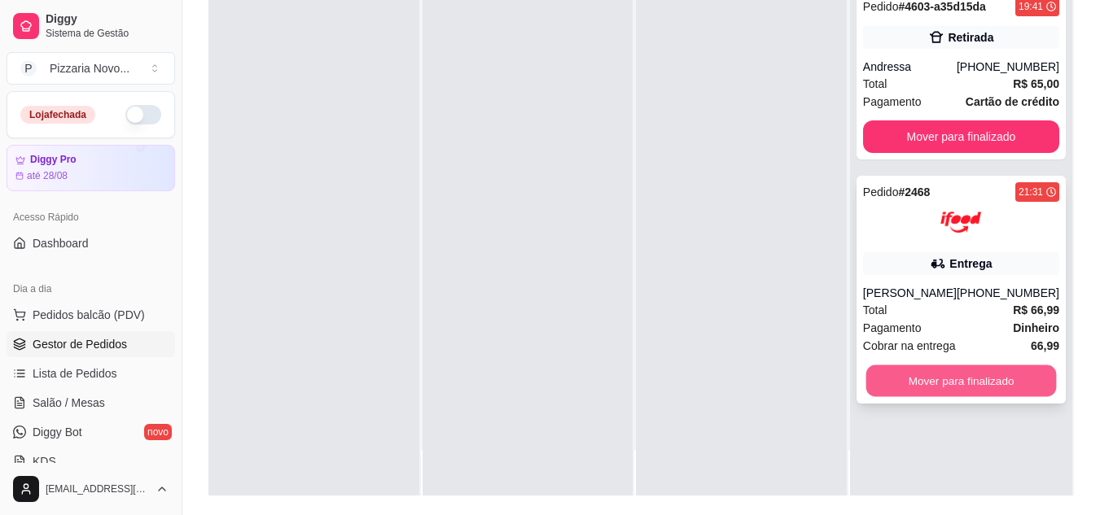
click at [928, 397] on button "Mover para finalizado" at bounding box center [960, 381] width 190 height 32
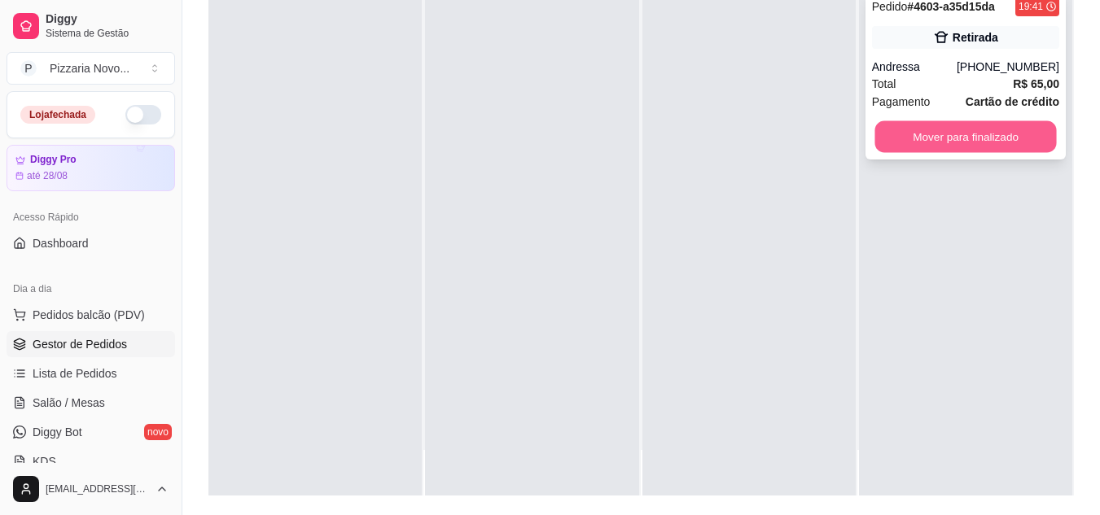
click at [929, 143] on button "Mover para finalizado" at bounding box center [965, 137] width 182 height 32
